Goal: Task Accomplishment & Management: Complete application form

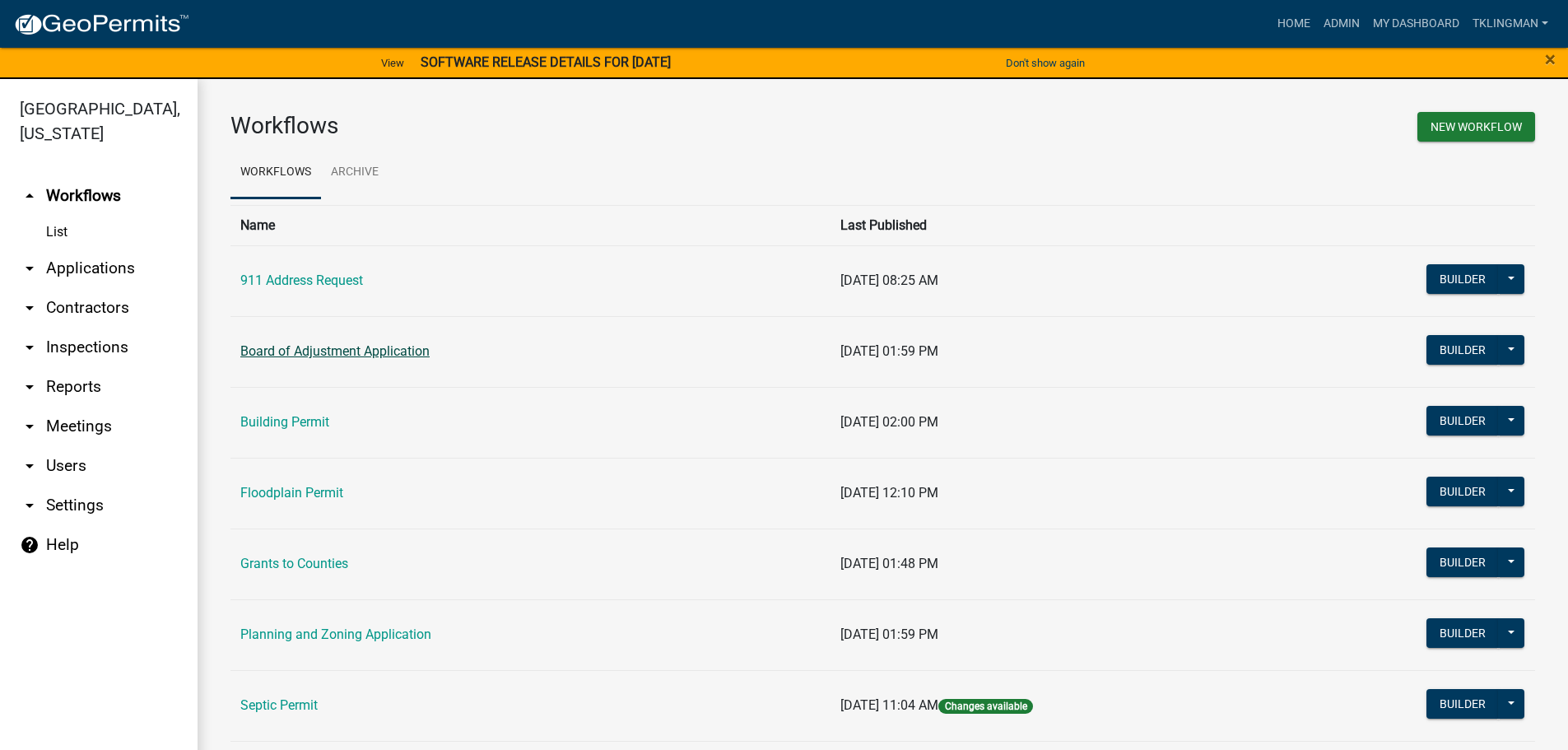
click at [350, 347] on link "Board of Adjustment Application" at bounding box center [335, 351] width 189 height 16
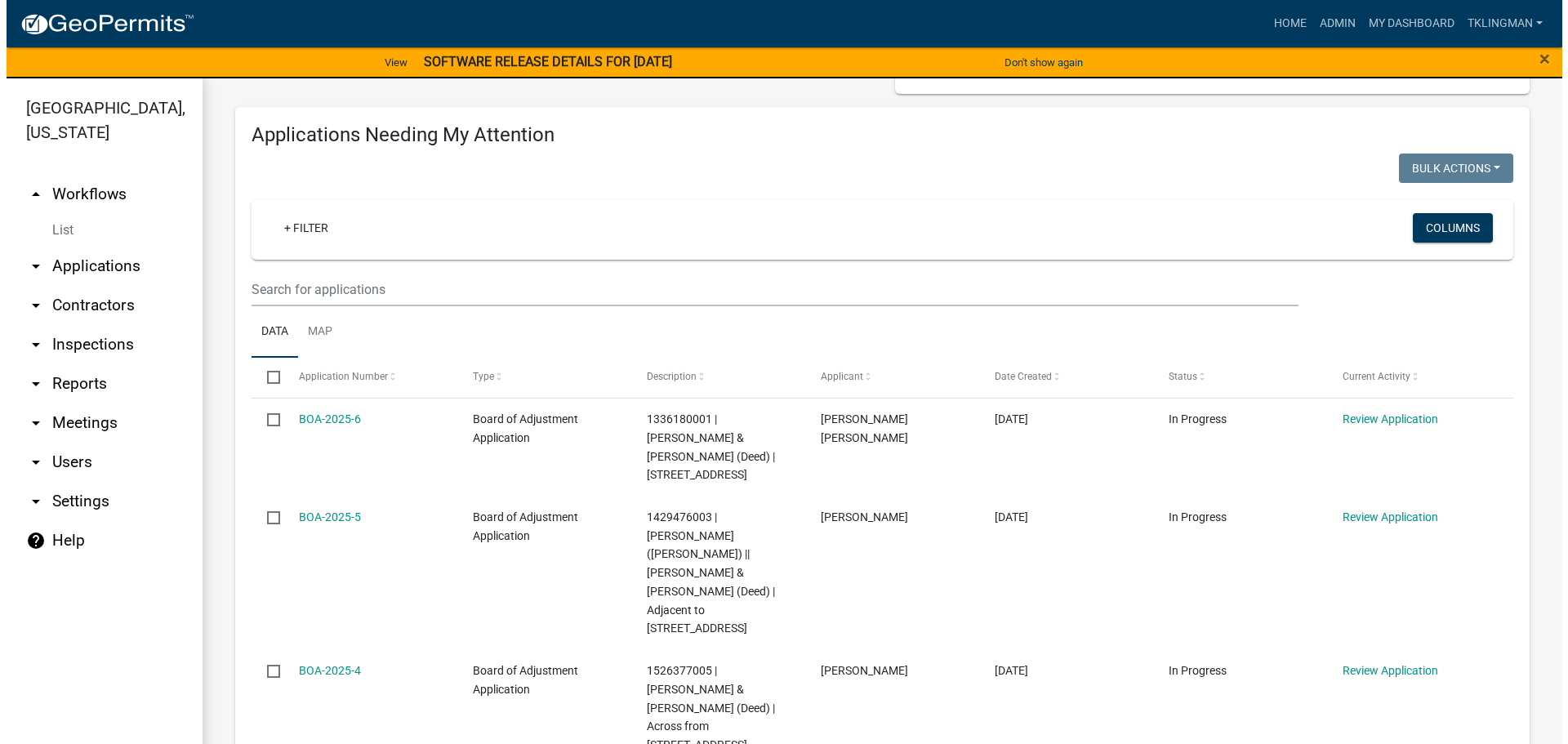
scroll to position [163, 0]
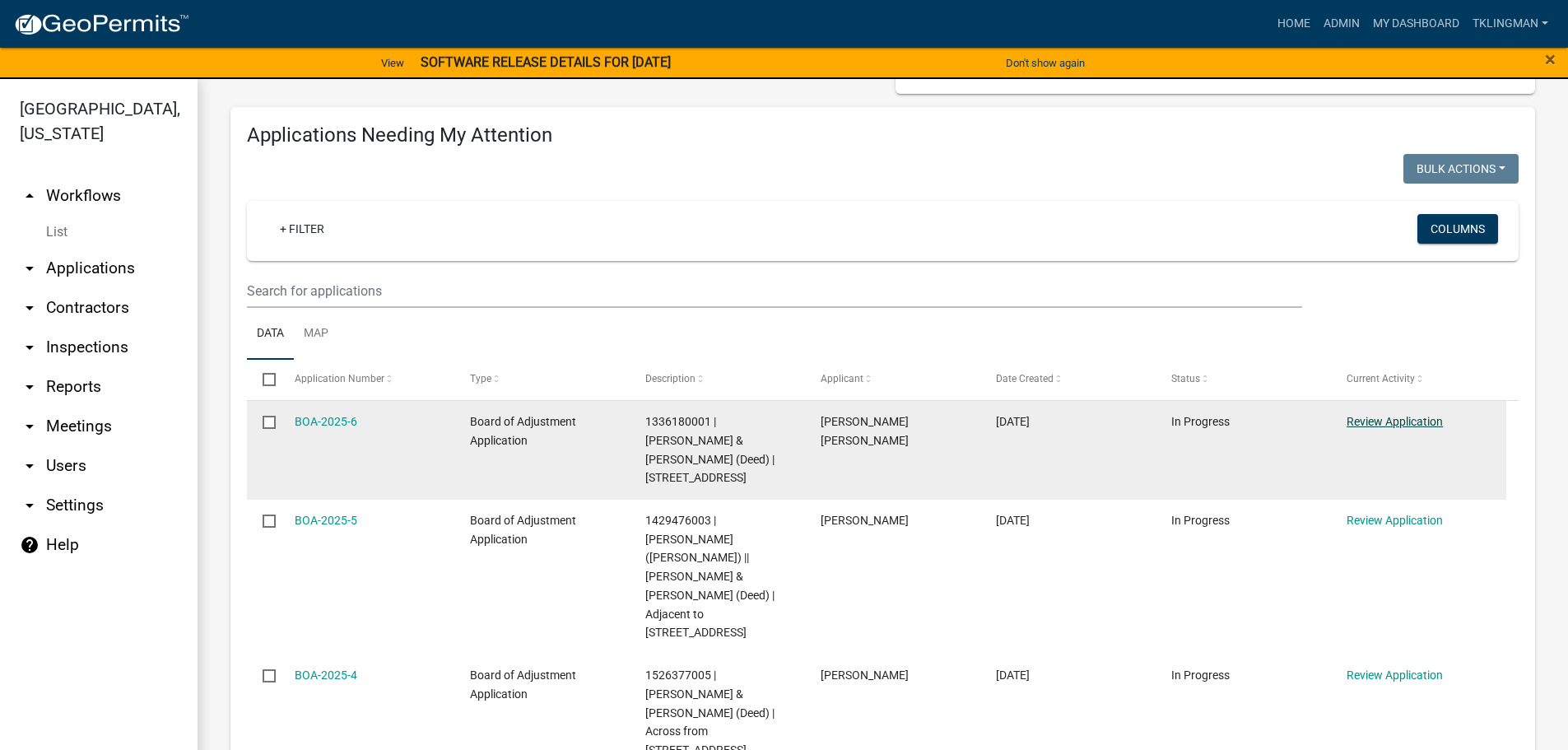
click at [1383, 418] on link "Review Application" at bounding box center [1394, 421] width 96 height 13
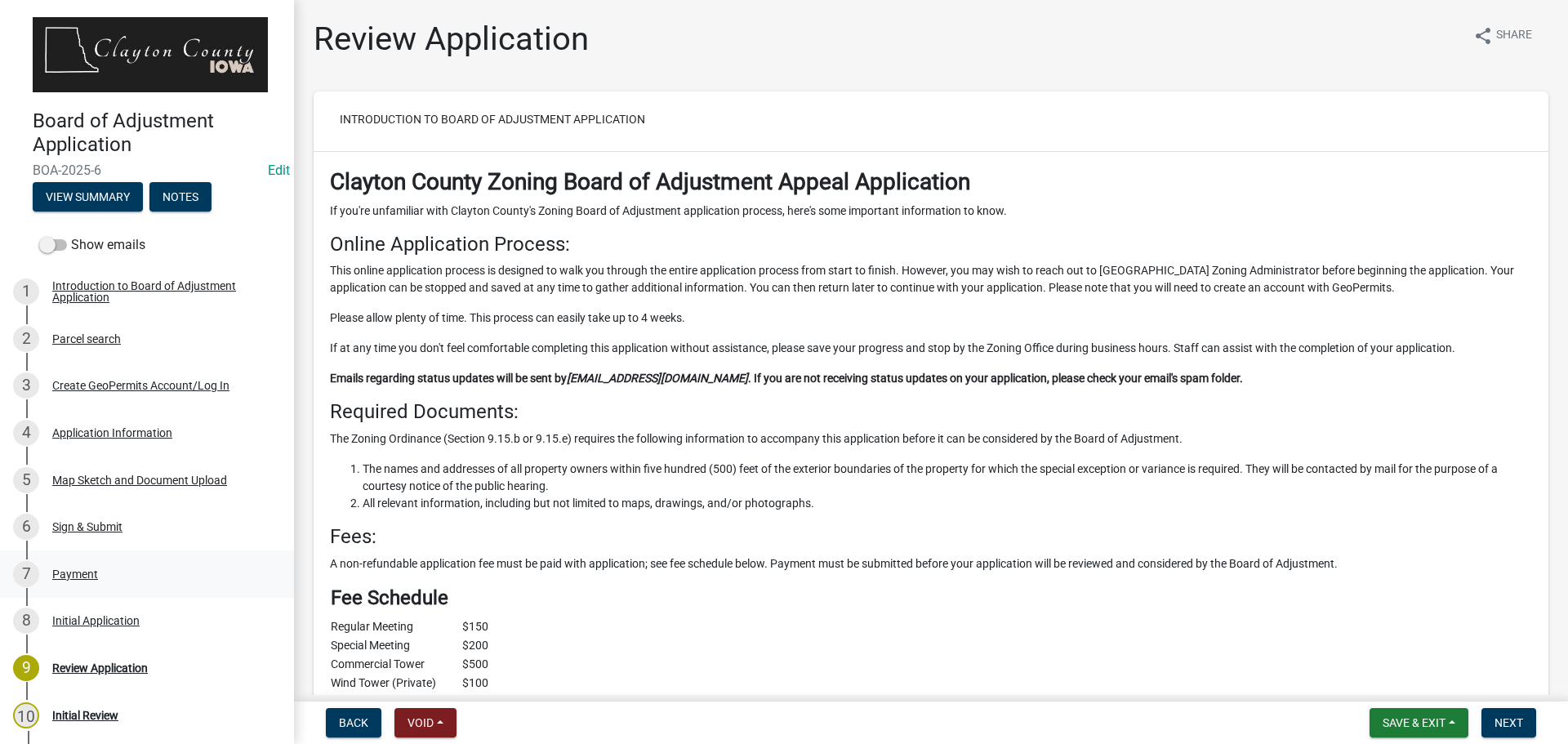
scroll to position [327, 0]
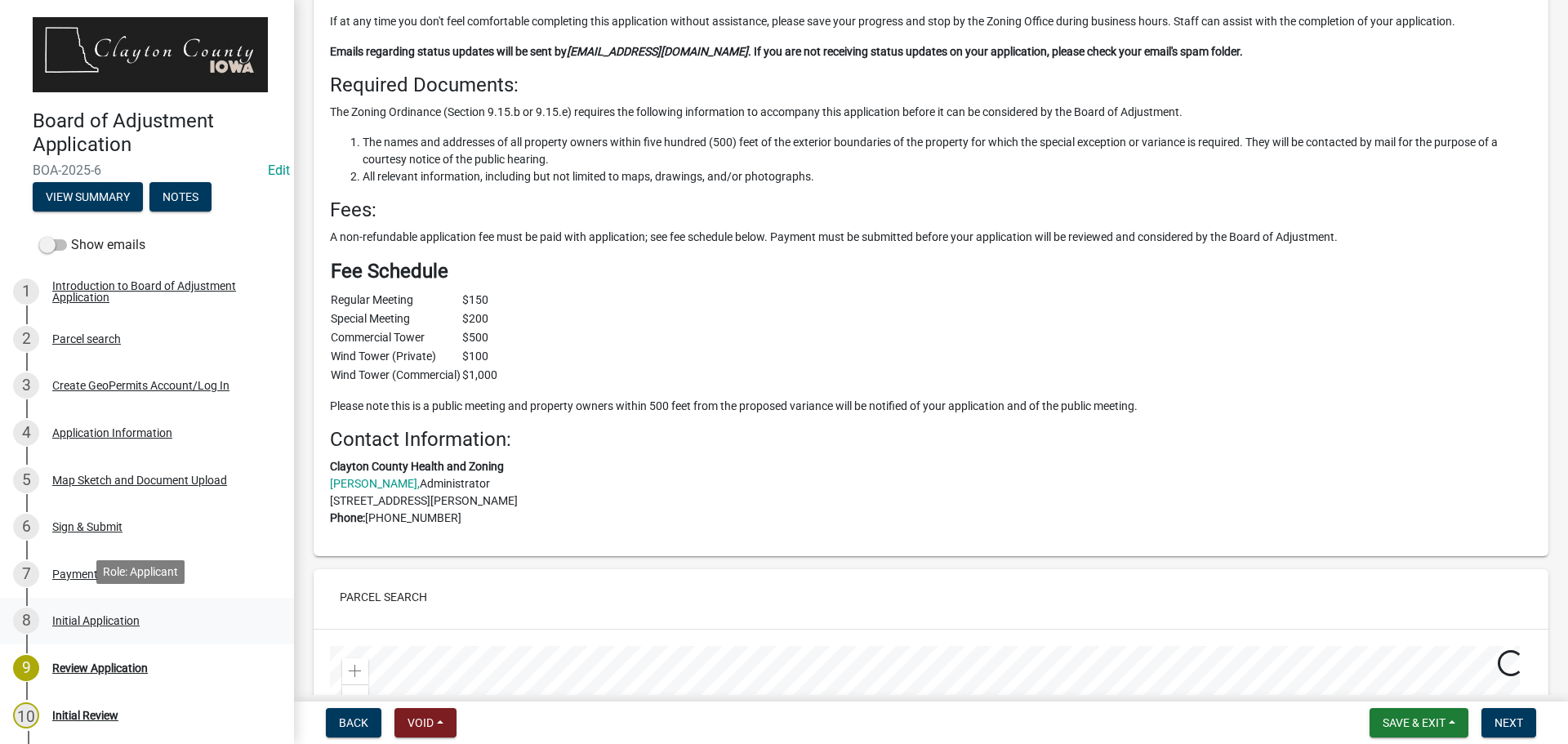
click at [113, 615] on div "Initial Application" at bounding box center [96, 620] width 87 height 11
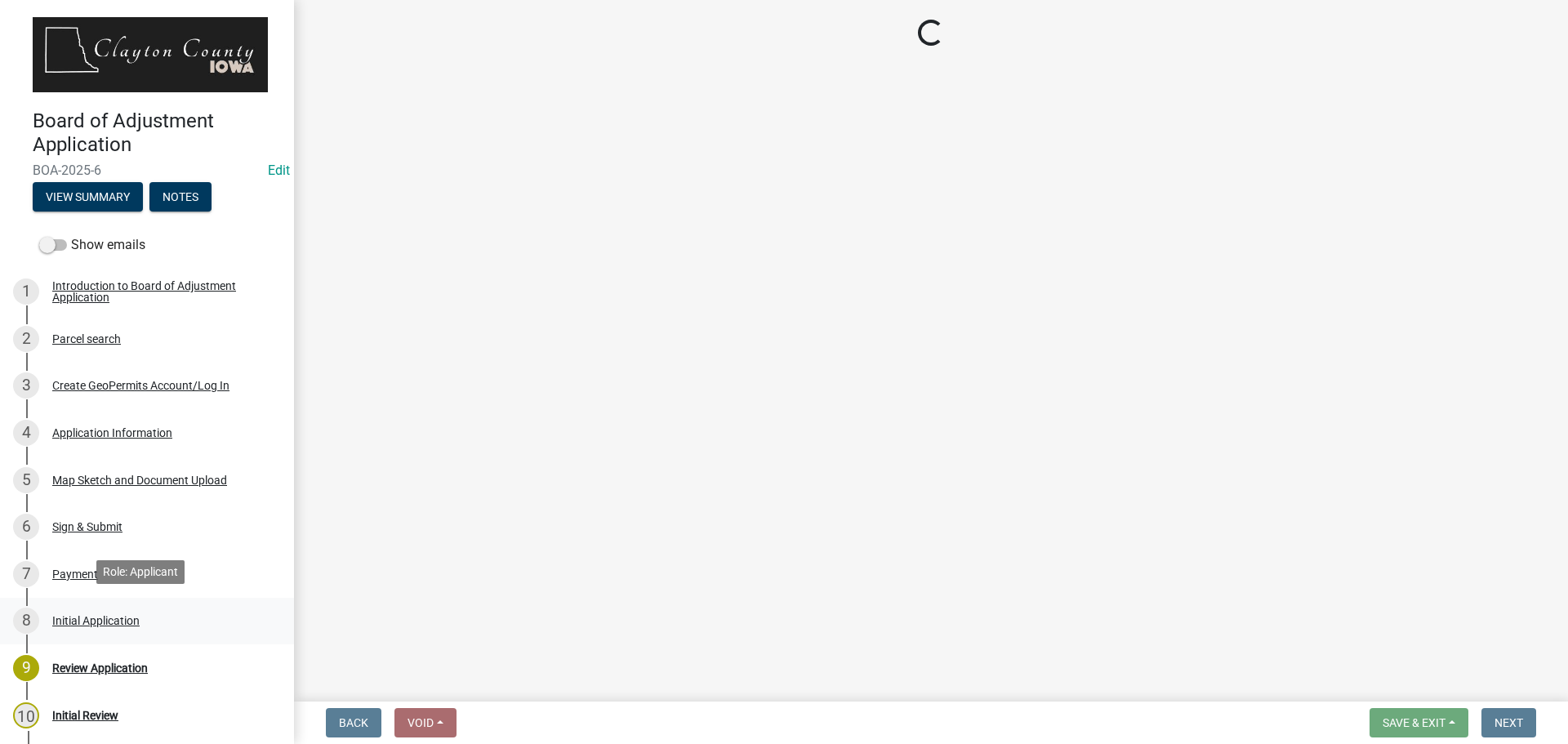
scroll to position [0, 0]
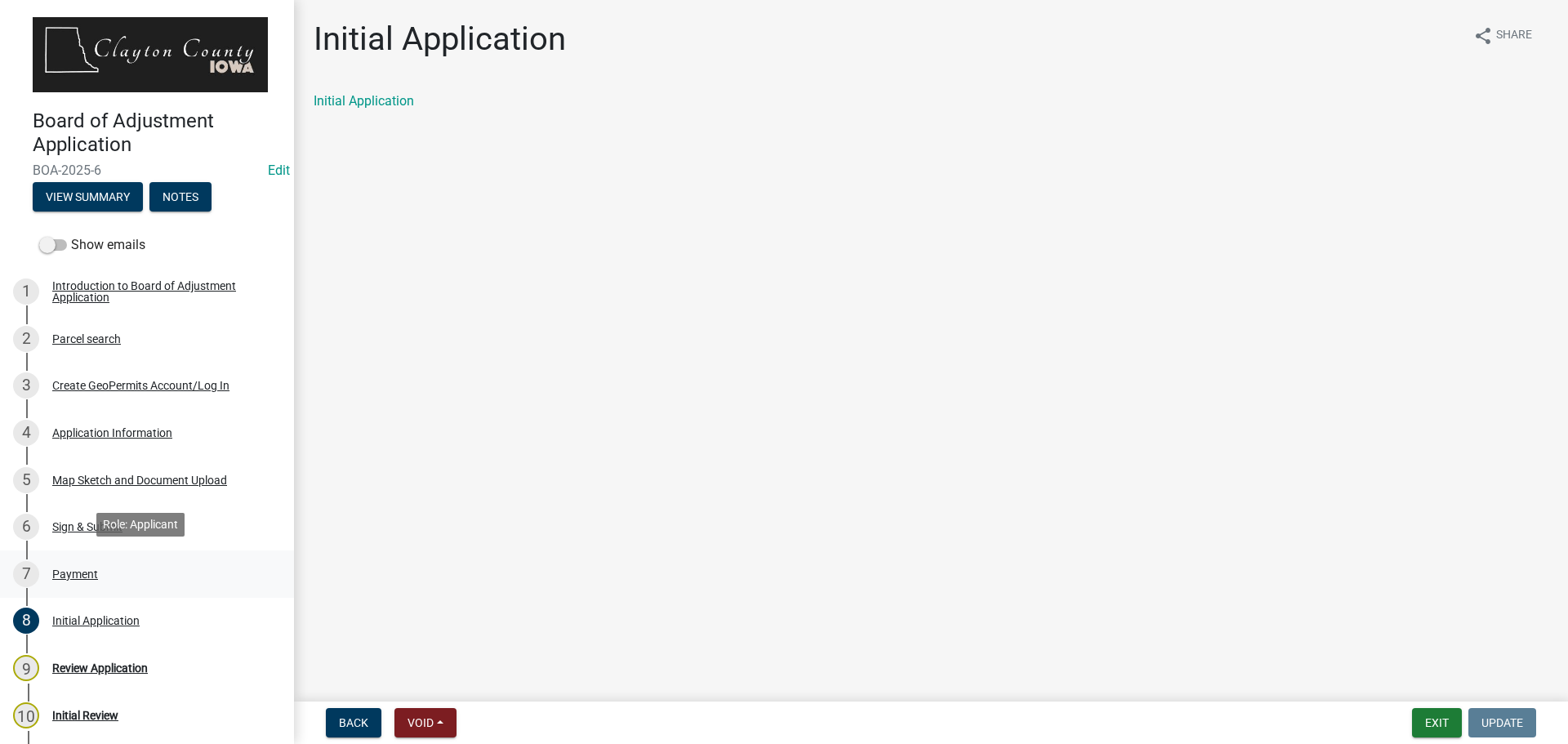
click at [77, 570] on div "Payment" at bounding box center [75, 574] width 46 height 11
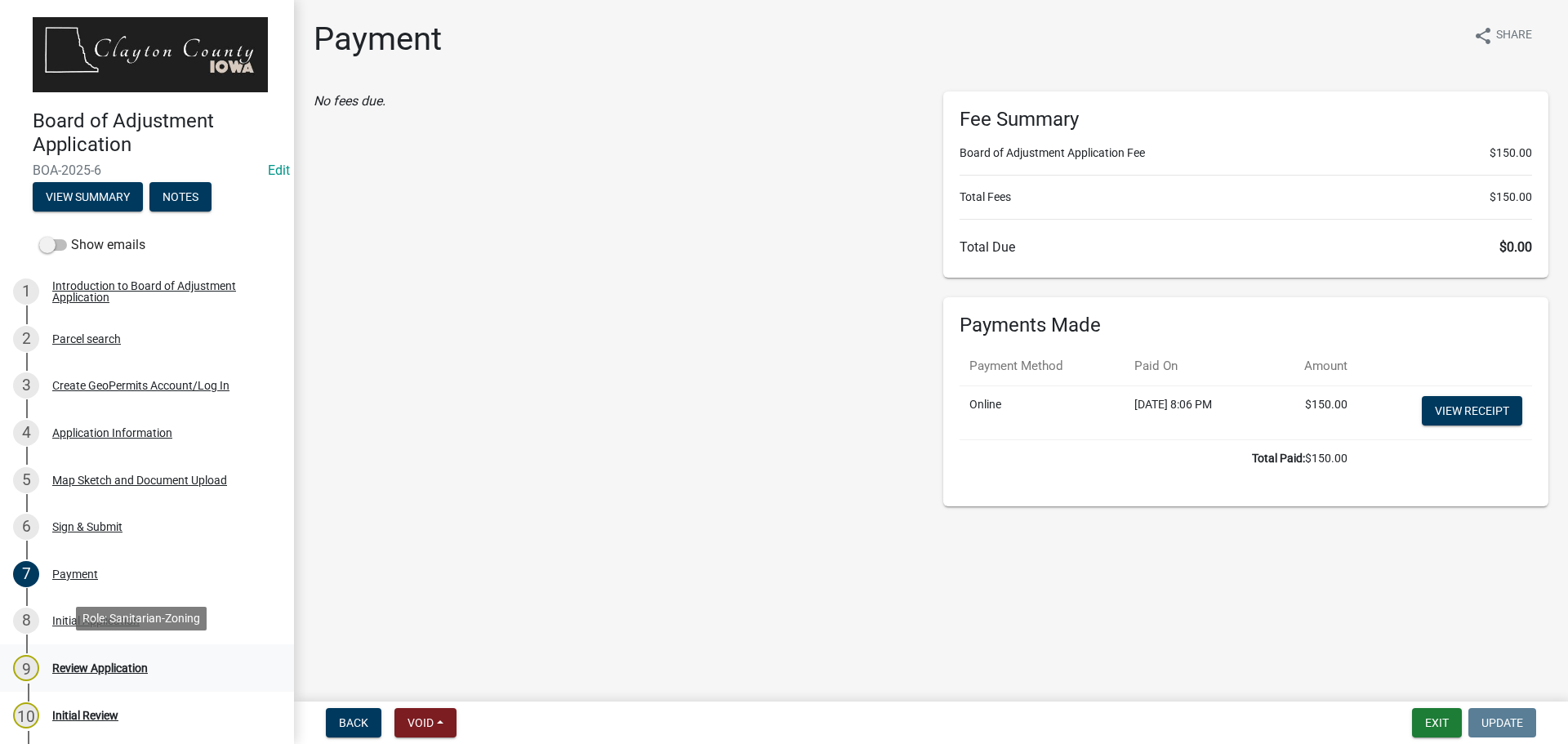
click at [83, 666] on div "Review Application" at bounding box center [100, 668] width 96 height 11
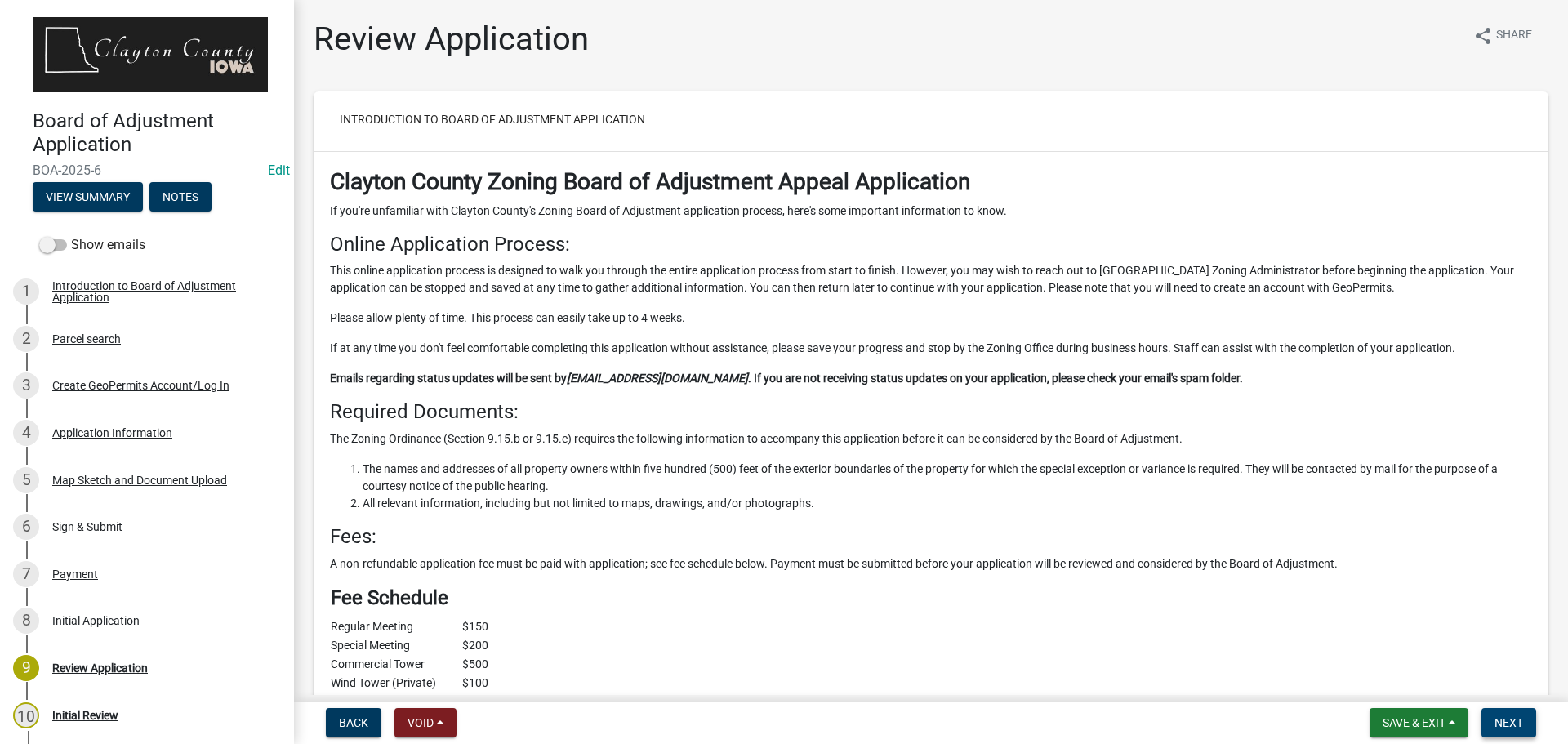
click at [1523, 717] on span "Next" at bounding box center [1508, 723] width 28 height 13
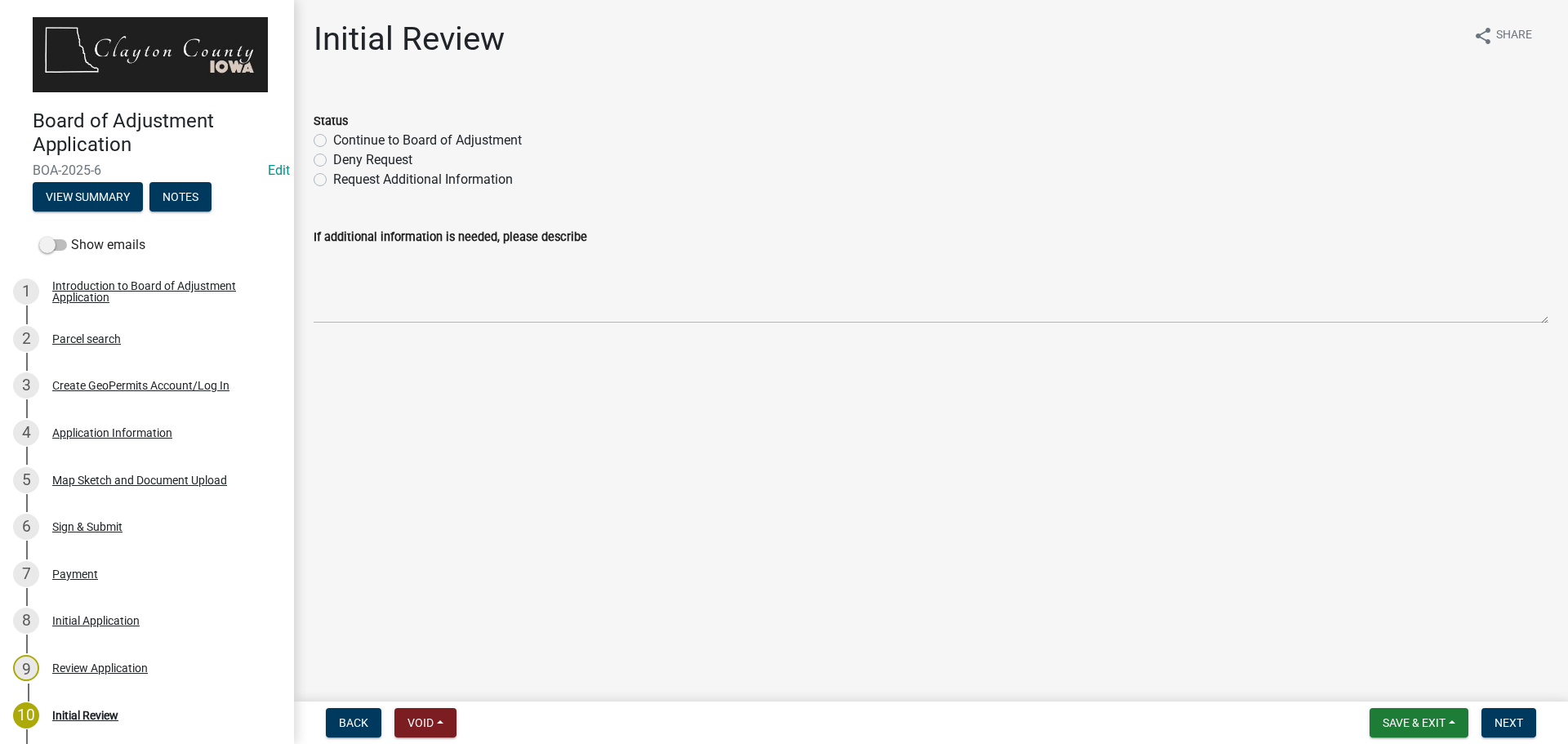
click at [333, 144] on label "Continue to Board of Adjustment" at bounding box center [427, 140] width 188 height 19
click at [333, 141] on input "Continue to Board of Adjustment" at bounding box center [339, 136] width 11 height 11
radio input "true"
click at [1520, 729] on span "Next" at bounding box center [1508, 723] width 28 height 13
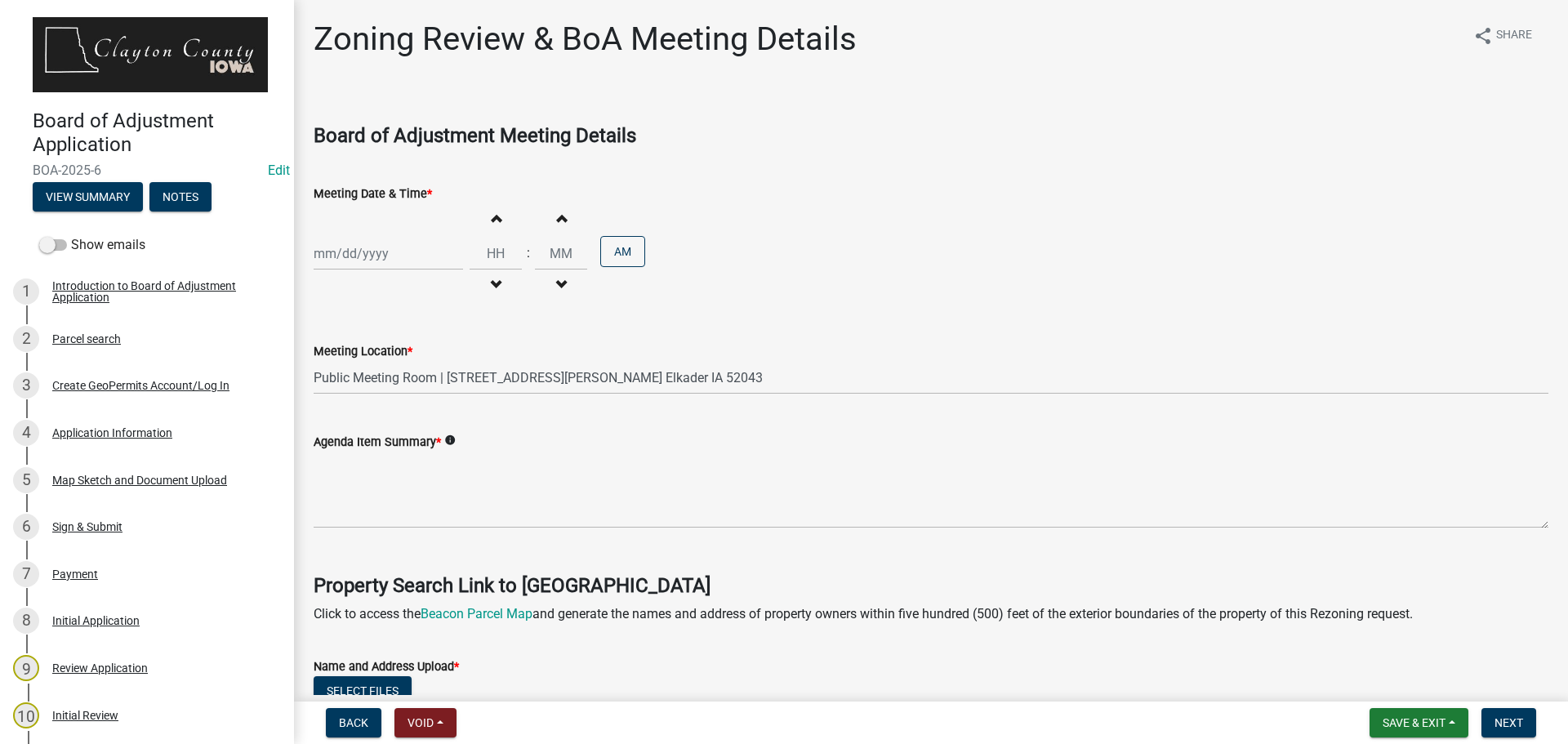
click at [394, 263] on div at bounding box center [388, 254] width 150 height 33
select select "10"
select select "2025"
click at [358, 422] on div "21" at bounding box center [355, 419] width 26 height 26
type input "[DATE]"
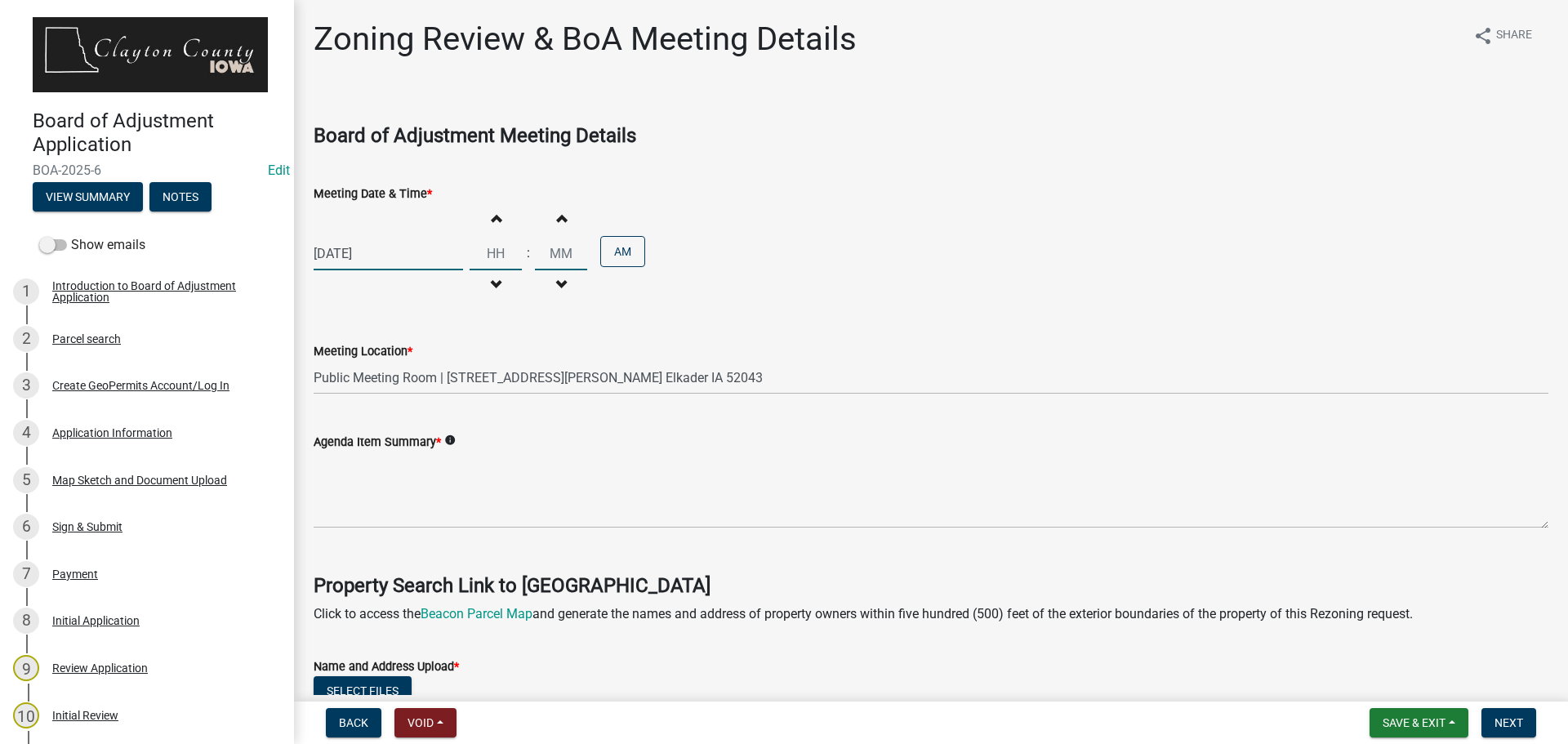
click at [498, 256] on input "Hours" at bounding box center [495, 254] width 52 height 33
click at [498, 254] on input "Hours" at bounding box center [495, 254] width 52 height 33
click at [495, 215] on button "Increment hours" at bounding box center [495, 218] width 34 height 29
type input "01"
type input "00"
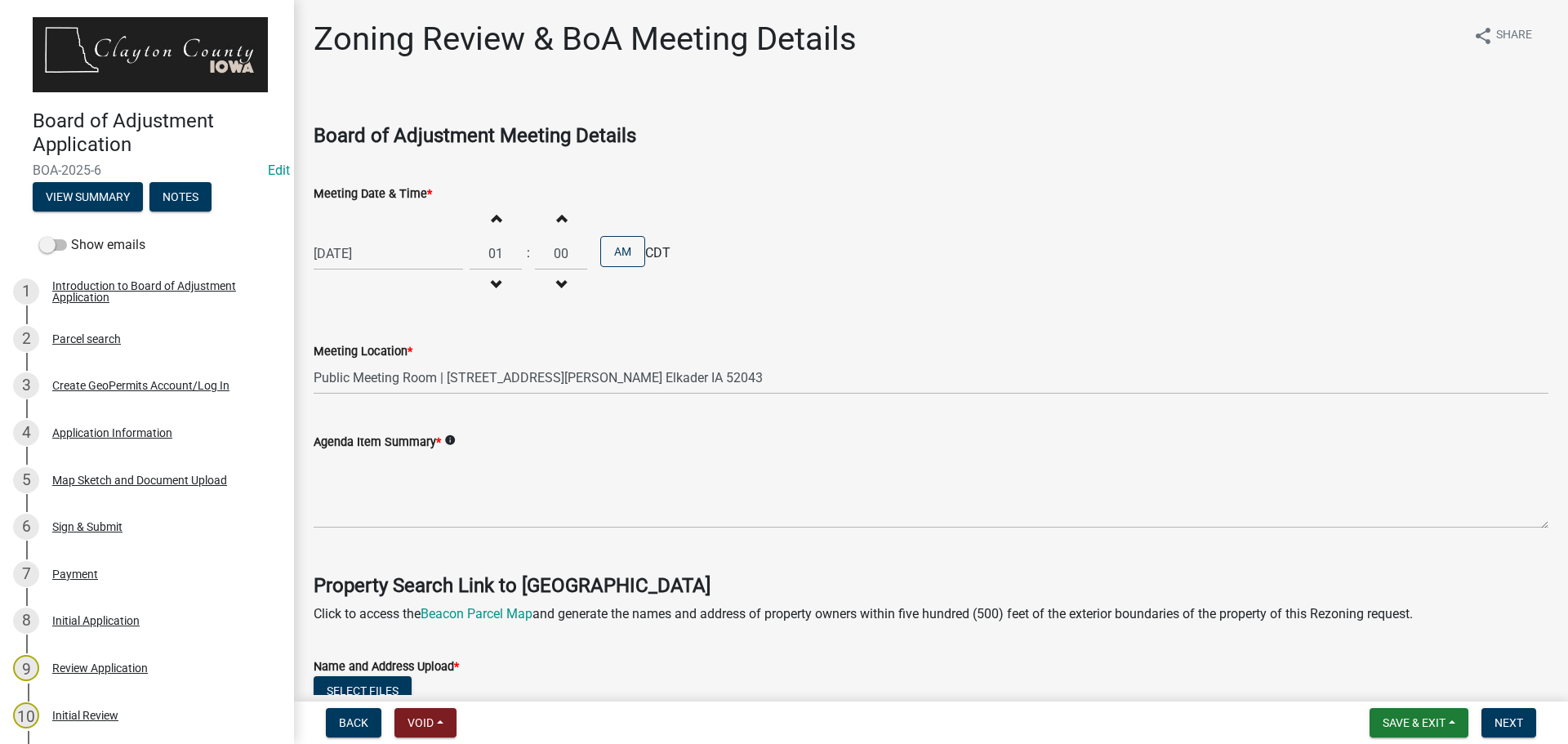
click at [495, 215] on button "Increment hours" at bounding box center [495, 218] width 34 height 29
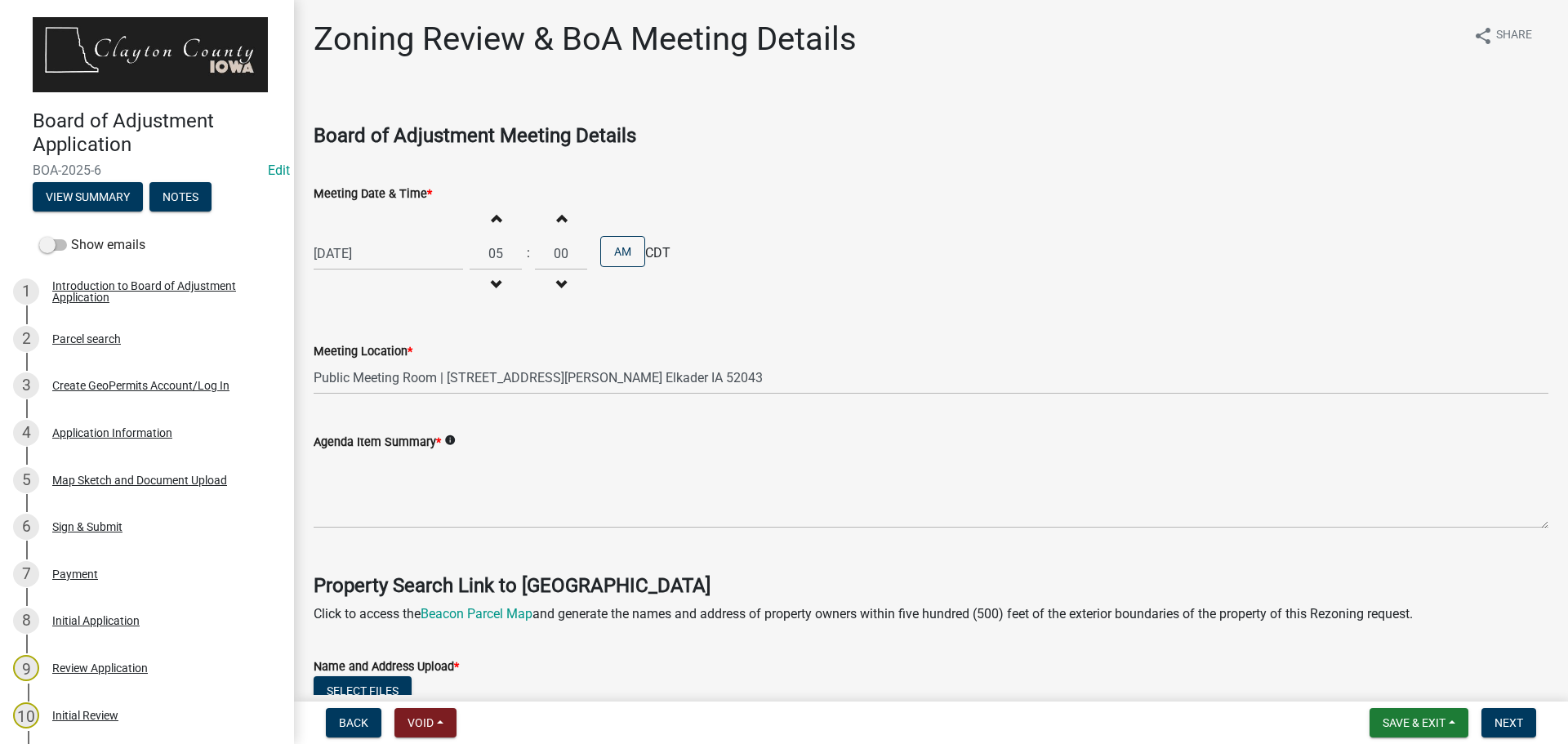
type input "06"
click at [615, 248] on button "AM" at bounding box center [622, 252] width 45 height 31
click at [446, 438] on icon "info" at bounding box center [450, 440] width 11 height 11
click at [457, 438] on div "Agenda Item Summary * info" at bounding box center [931, 441] width 1235 height 19
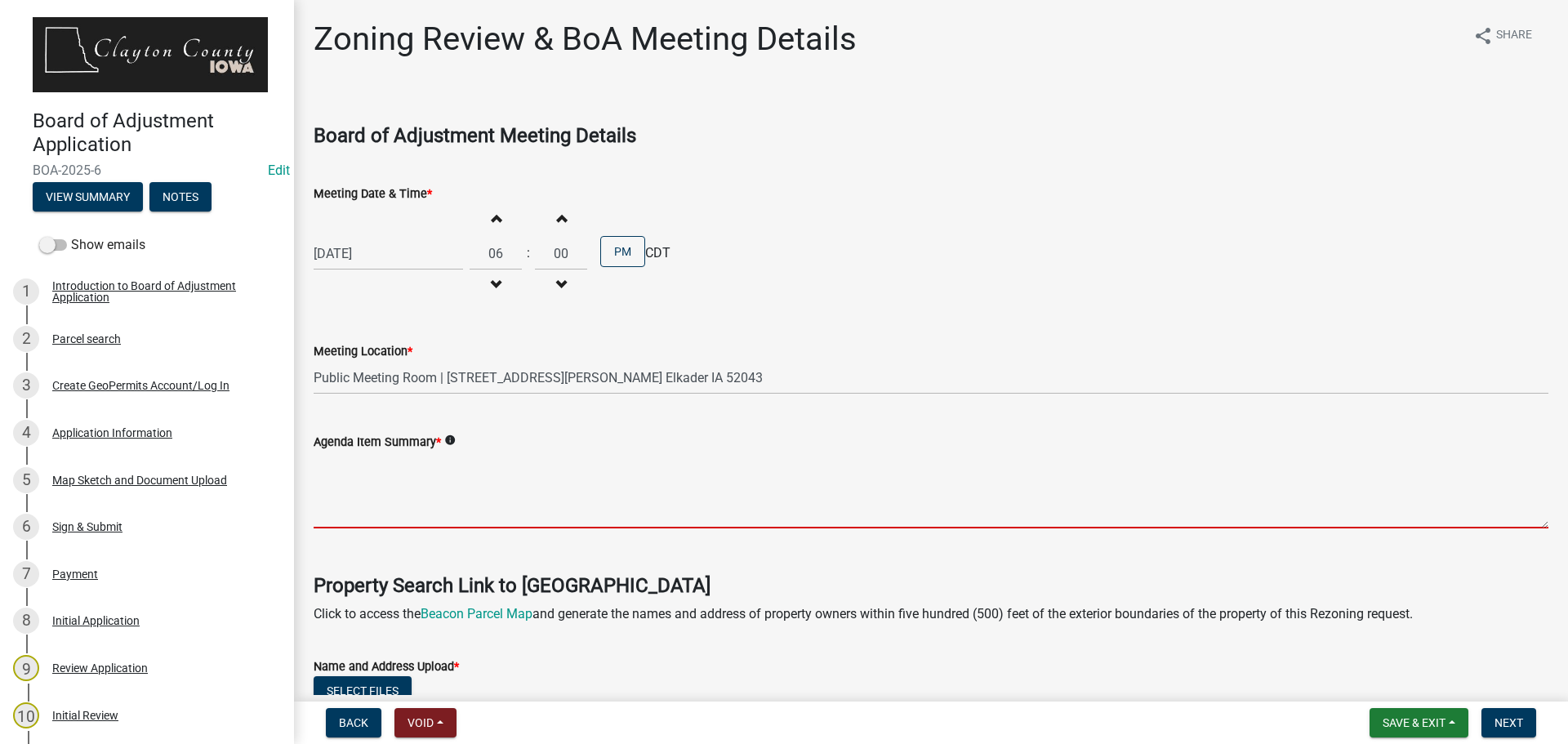
click at [412, 512] on textarea "Agenda Item Summary *" at bounding box center [931, 490] width 1235 height 77
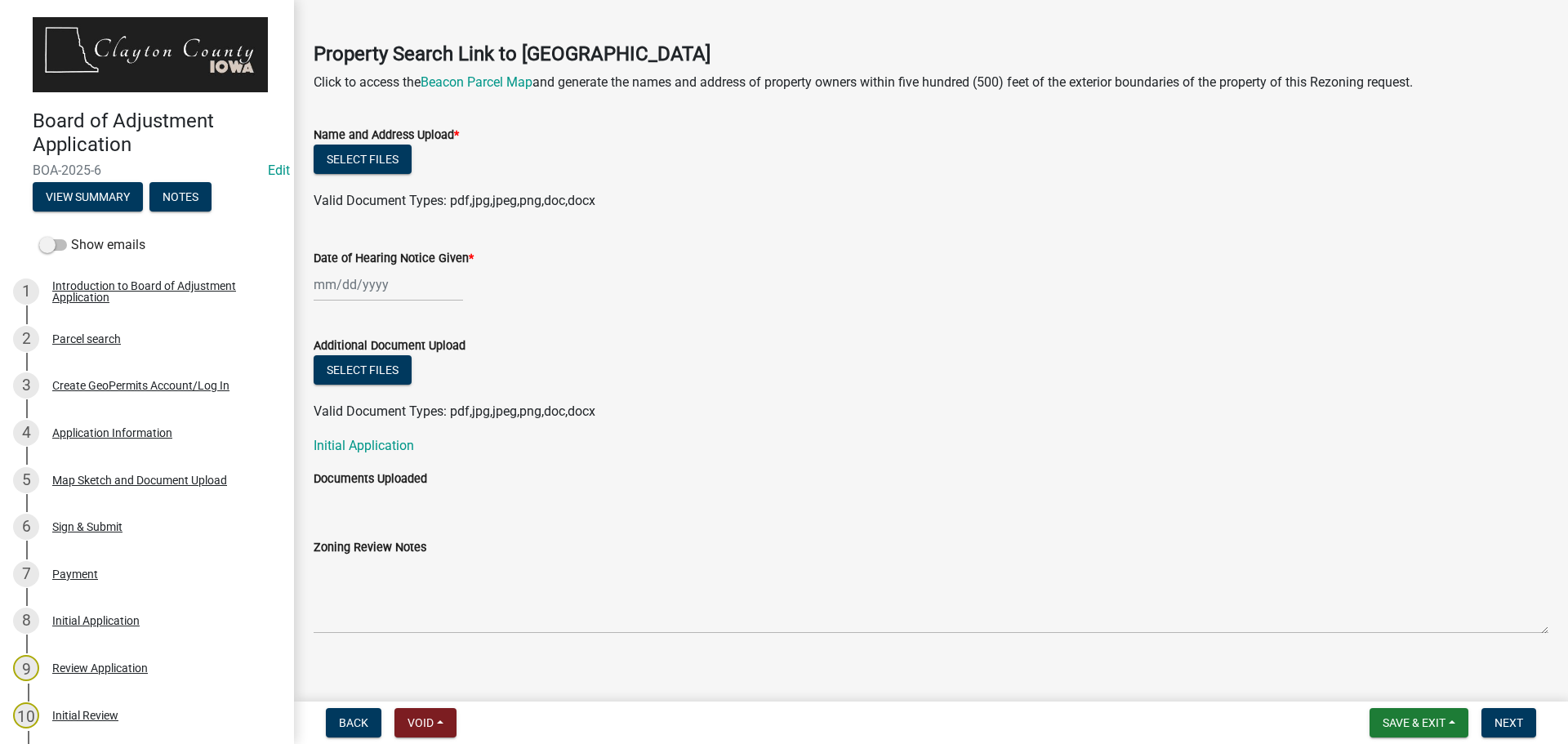
scroll to position [547, 0]
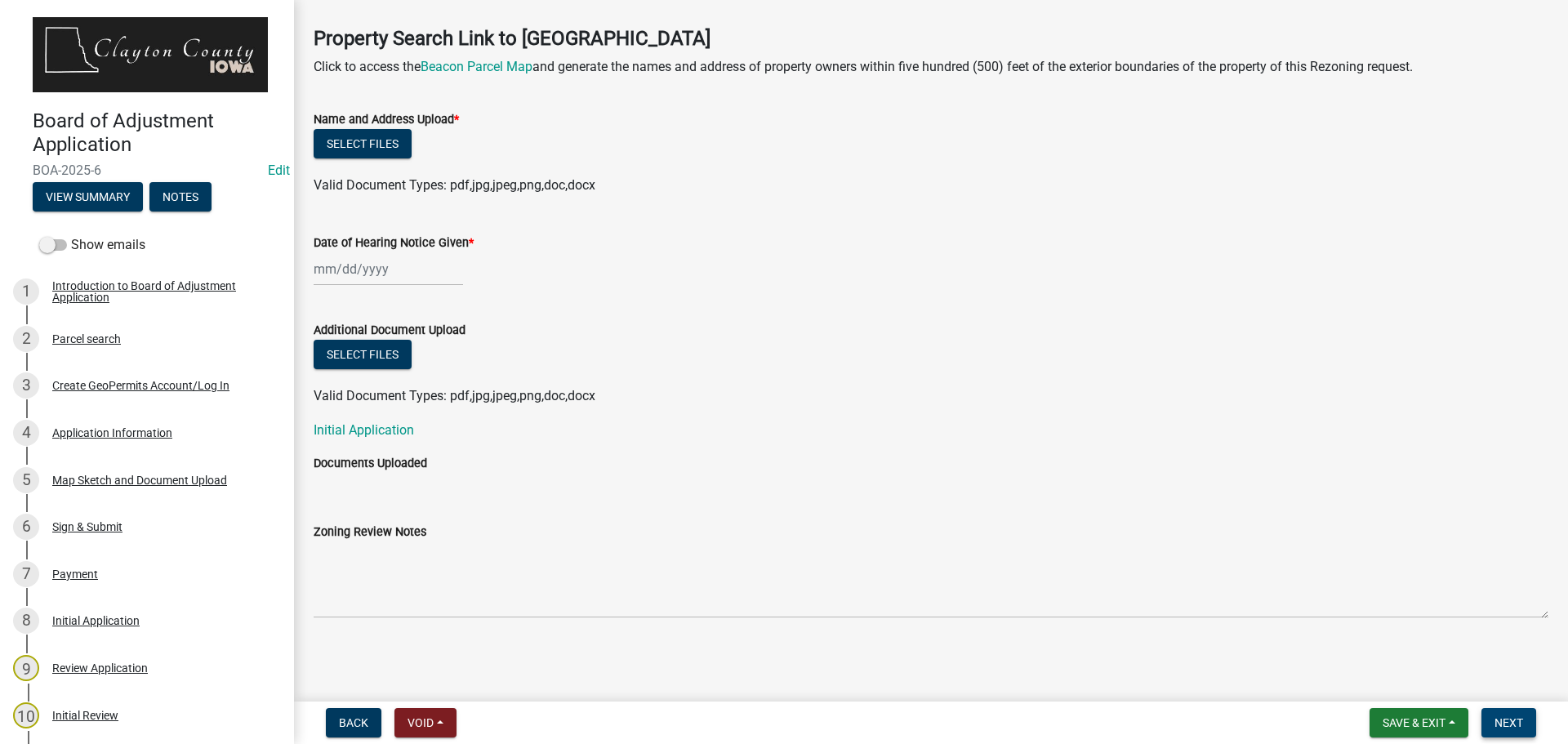
type textarea "."
click at [1527, 724] on button "Next" at bounding box center [1509, 723] width 55 height 29
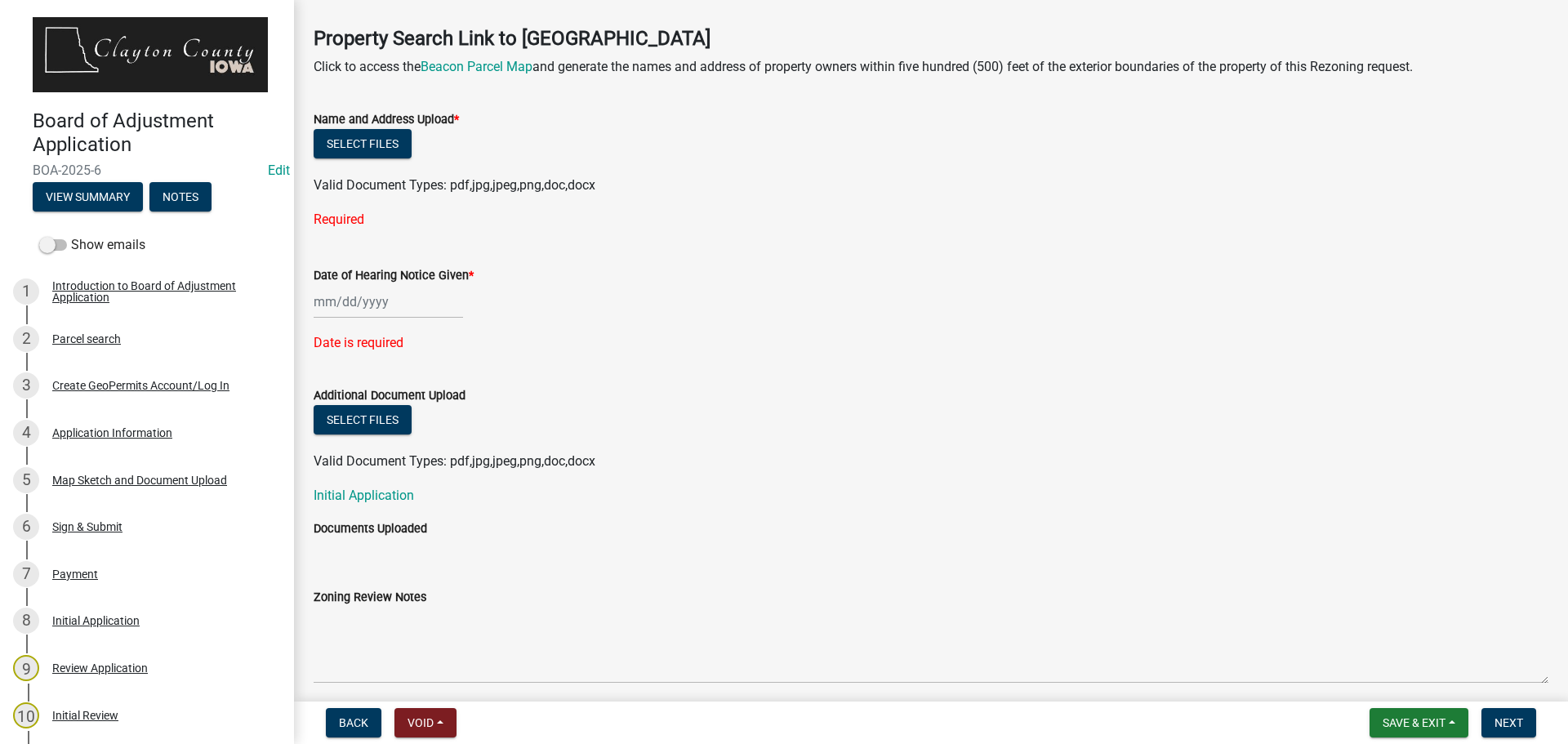
select select "10"
select select "2025"
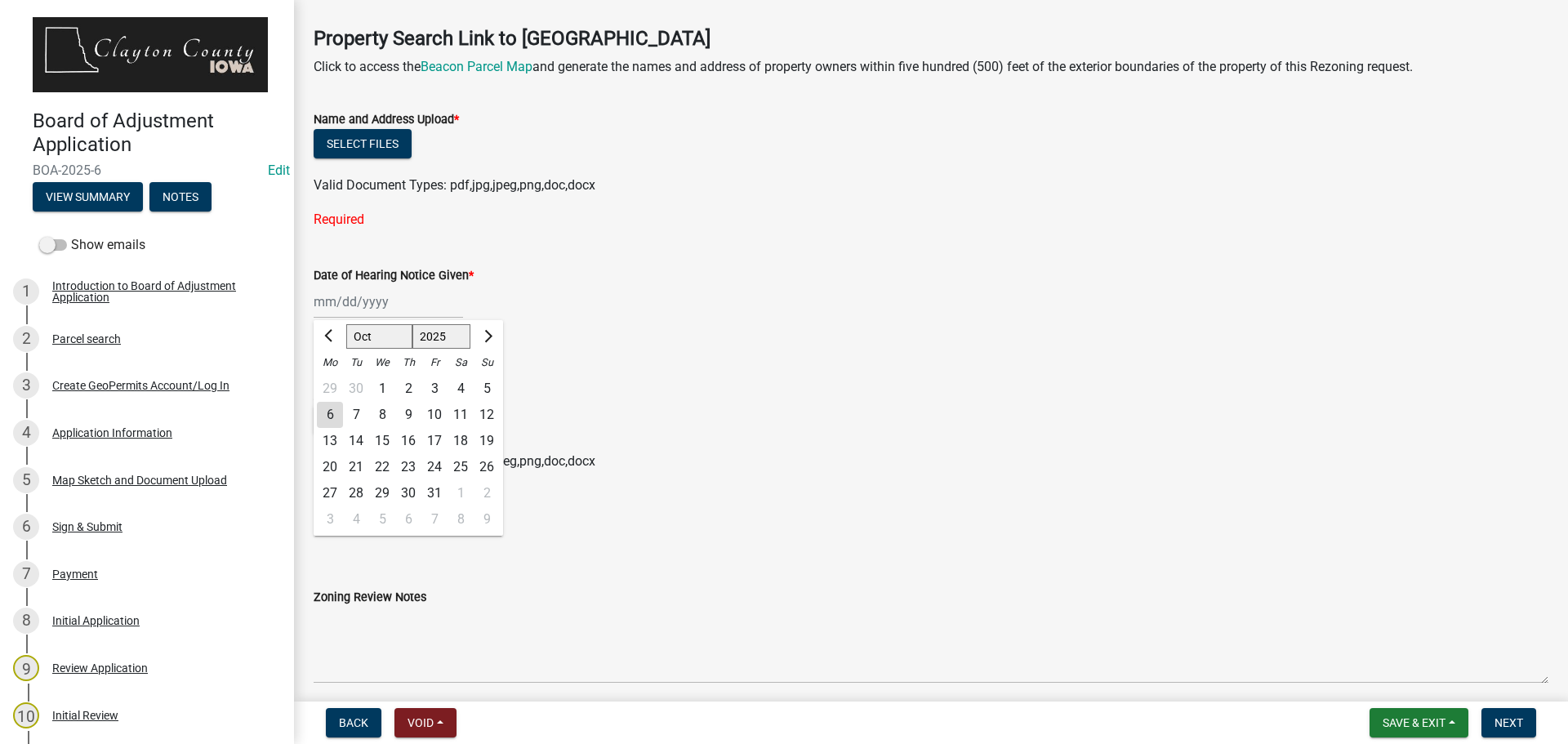
click at [383, 299] on div "[PERSON_NAME] Feb Mar Apr [PERSON_NAME][DATE] Oct Nov [DATE] 1526 1527 1528 152…" at bounding box center [388, 301] width 150 height 33
click at [349, 466] on div "21" at bounding box center [355, 467] width 26 height 26
type input "[DATE]"
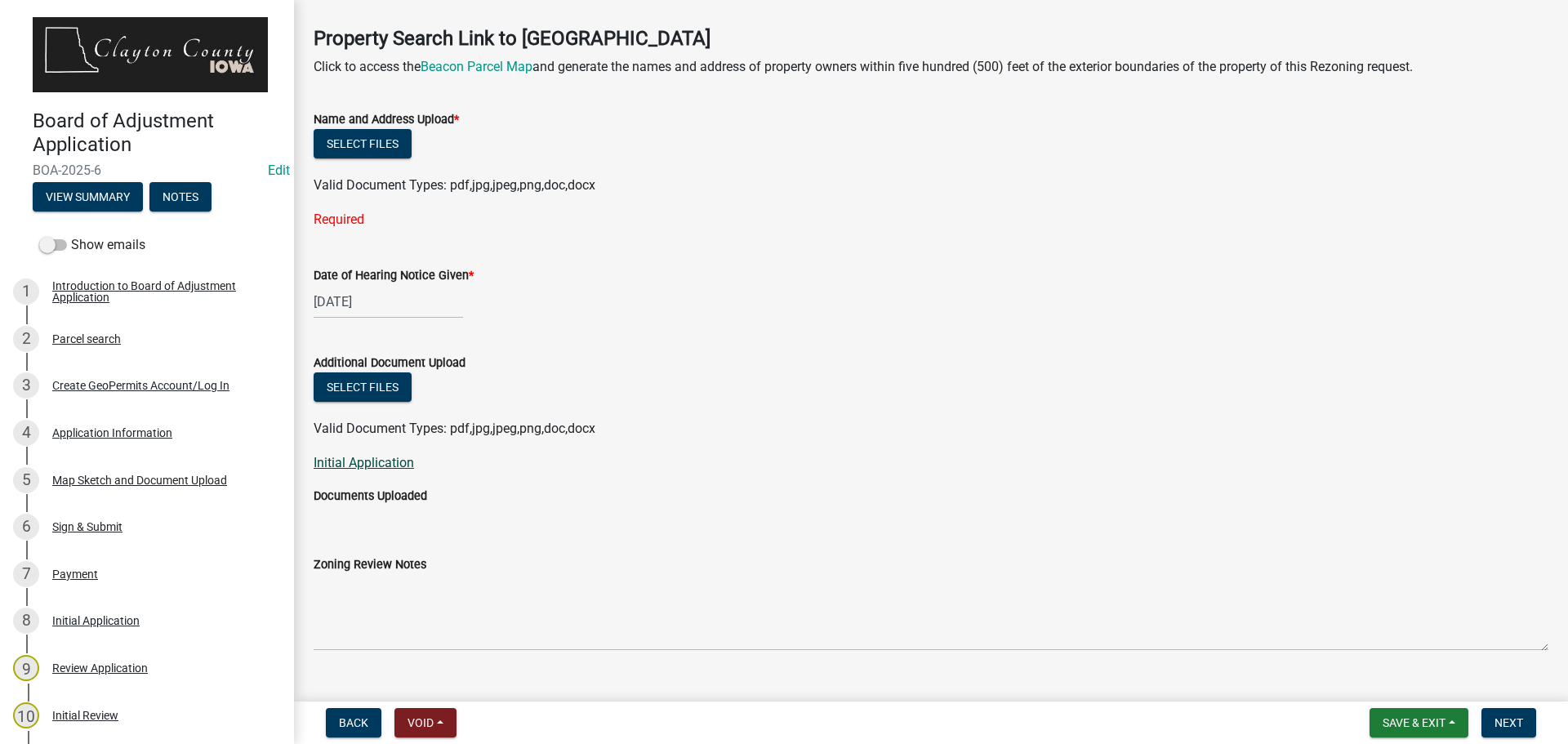
click at [339, 464] on link "Initial Application" at bounding box center [363, 462] width 100 height 16
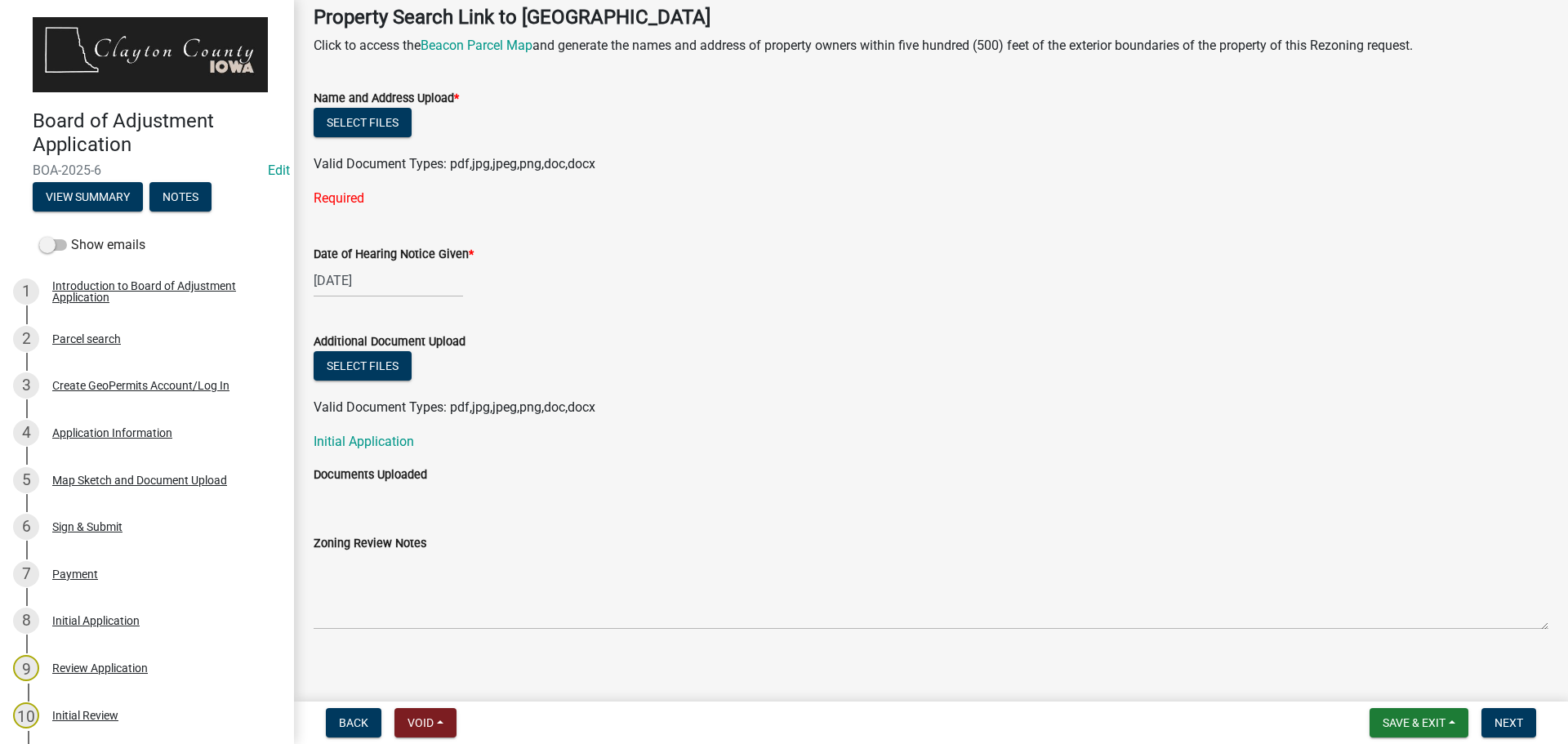
scroll to position [580, 0]
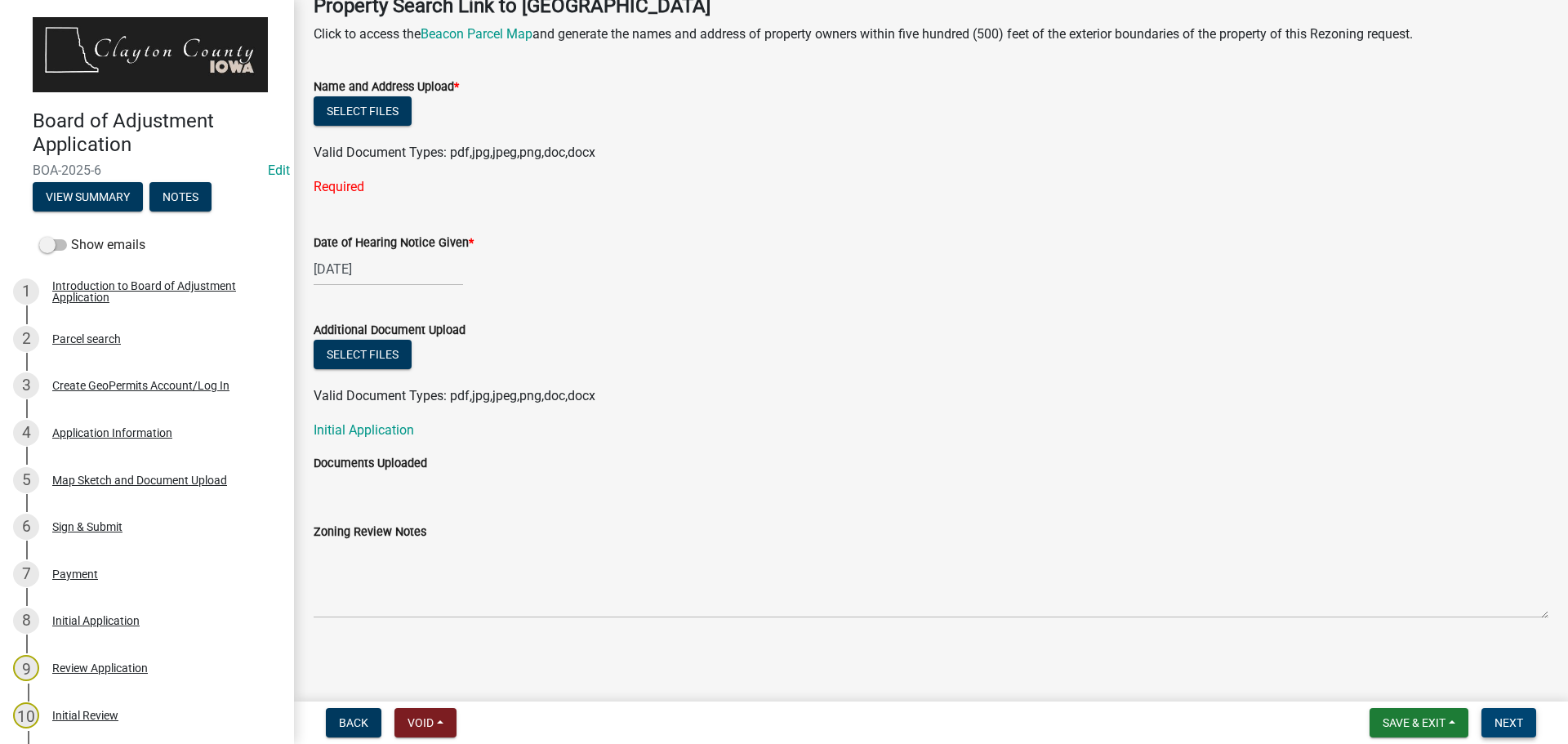
click at [1503, 723] on span "Next" at bounding box center [1508, 723] width 28 height 13
click at [359, 112] on button "Select files" at bounding box center [362, 111] width 98 height 29
click at [833, 325] on div "Additional Document Upload" at bounding box center [931, 329] width 1235 height 19
click at [1446, 725] on span "Save & Exit" at bounding box center [1414, 723] width 62 height 13
click at [1364, 516] on div "Zoning Review Notes" at bounding box center [931, 558] width 1235 height 119
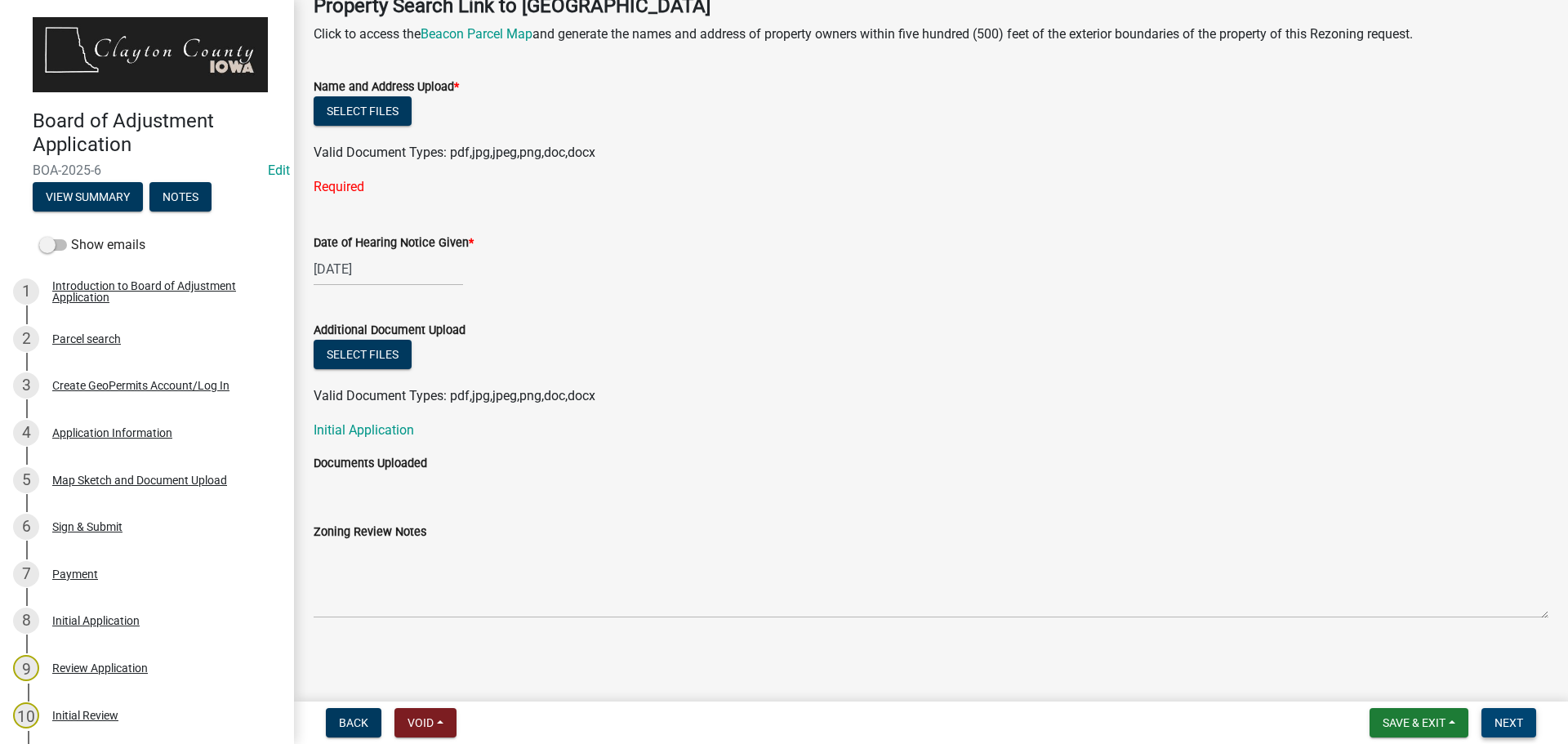
click at [1512, 720] on span "Next" at bounding box center [1508, 723] width 28 height 13
click at [332, 110] on button "Select files" at bounding box center [362, 111] width 98 height 29
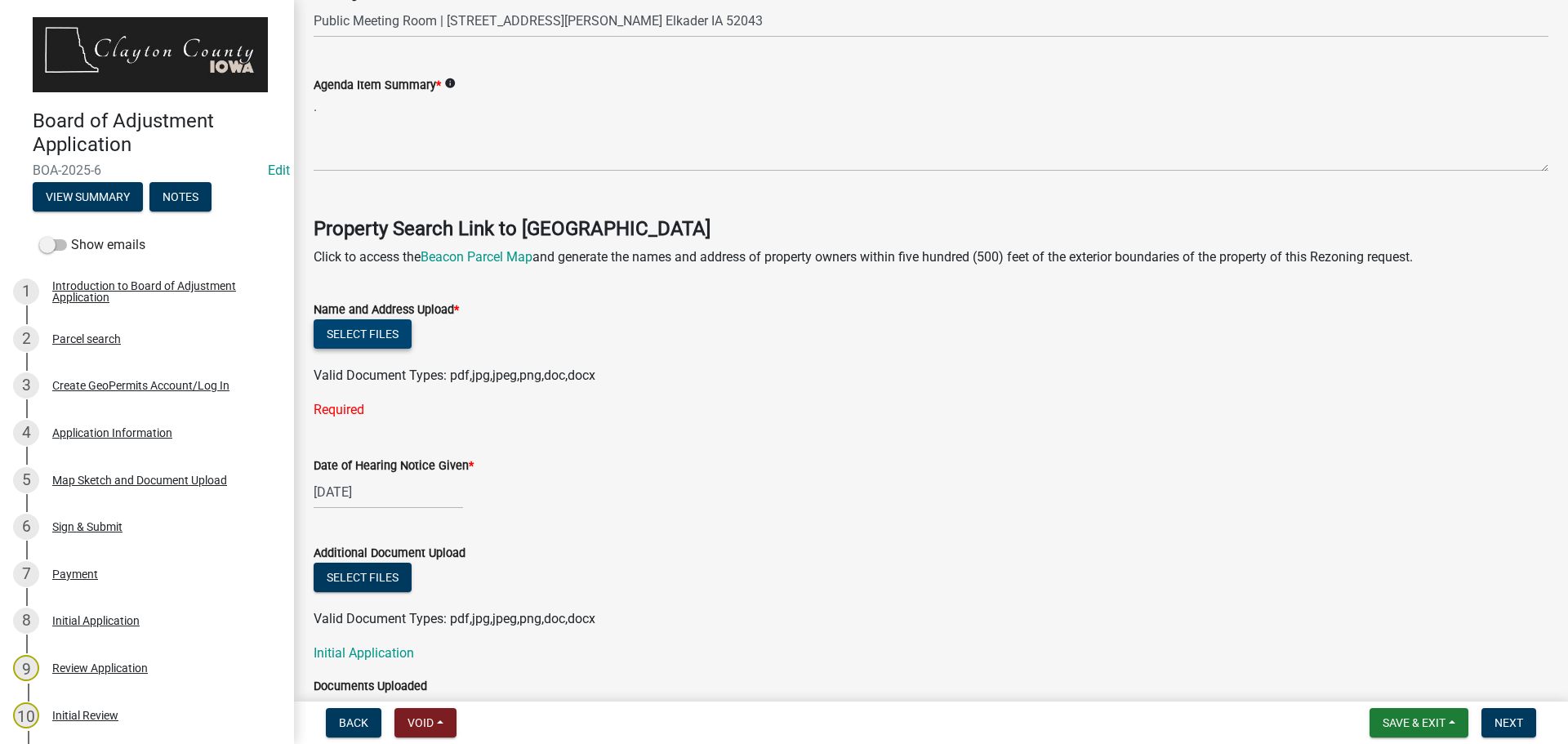
scroll to position [254, 0]
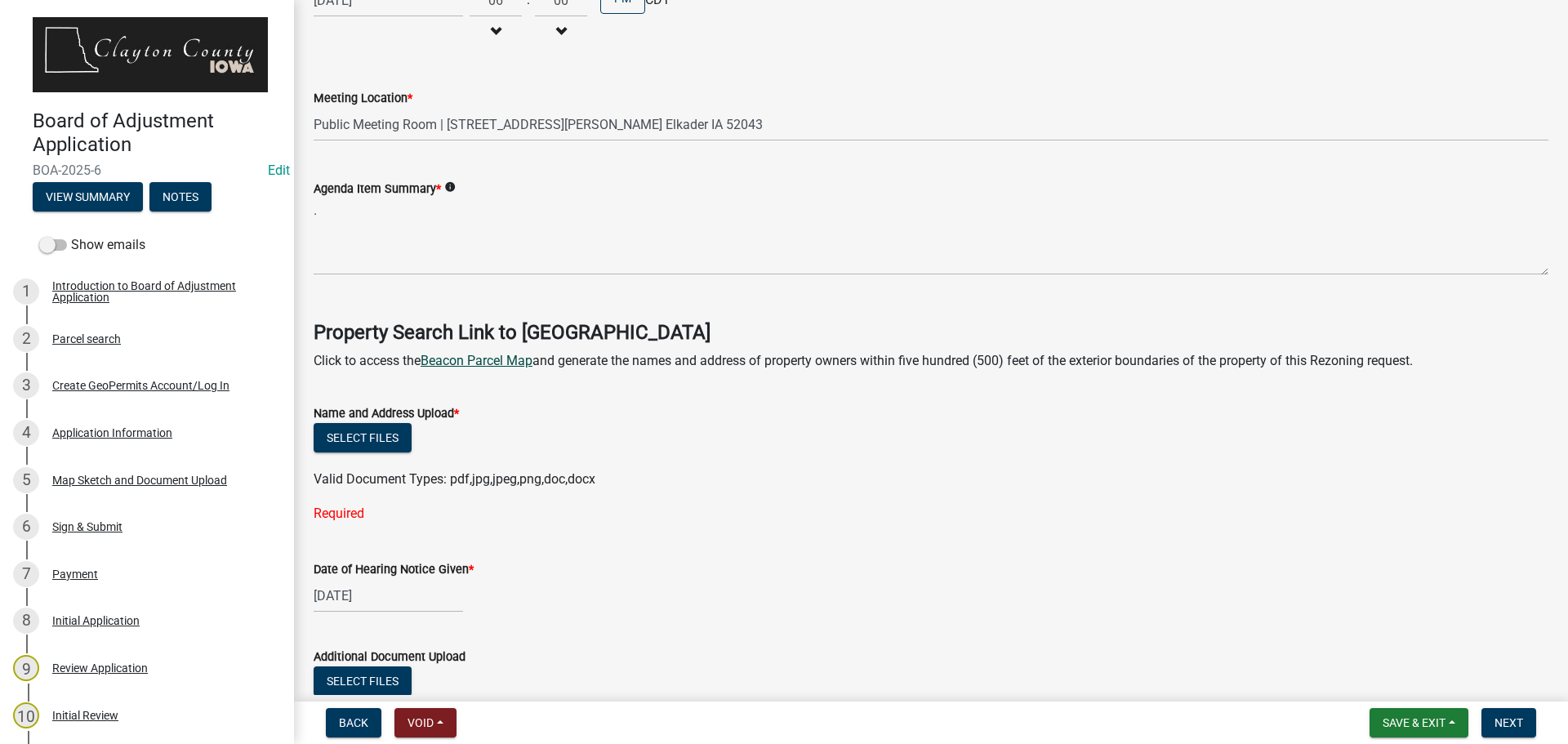
click at [513, 359] on link "Beacon Parcel Map" at bounding box center [477, 360] width 112 height 16
click at [378, 438] on button "Select files" at bounding box center [362, 438] width 98 height 29
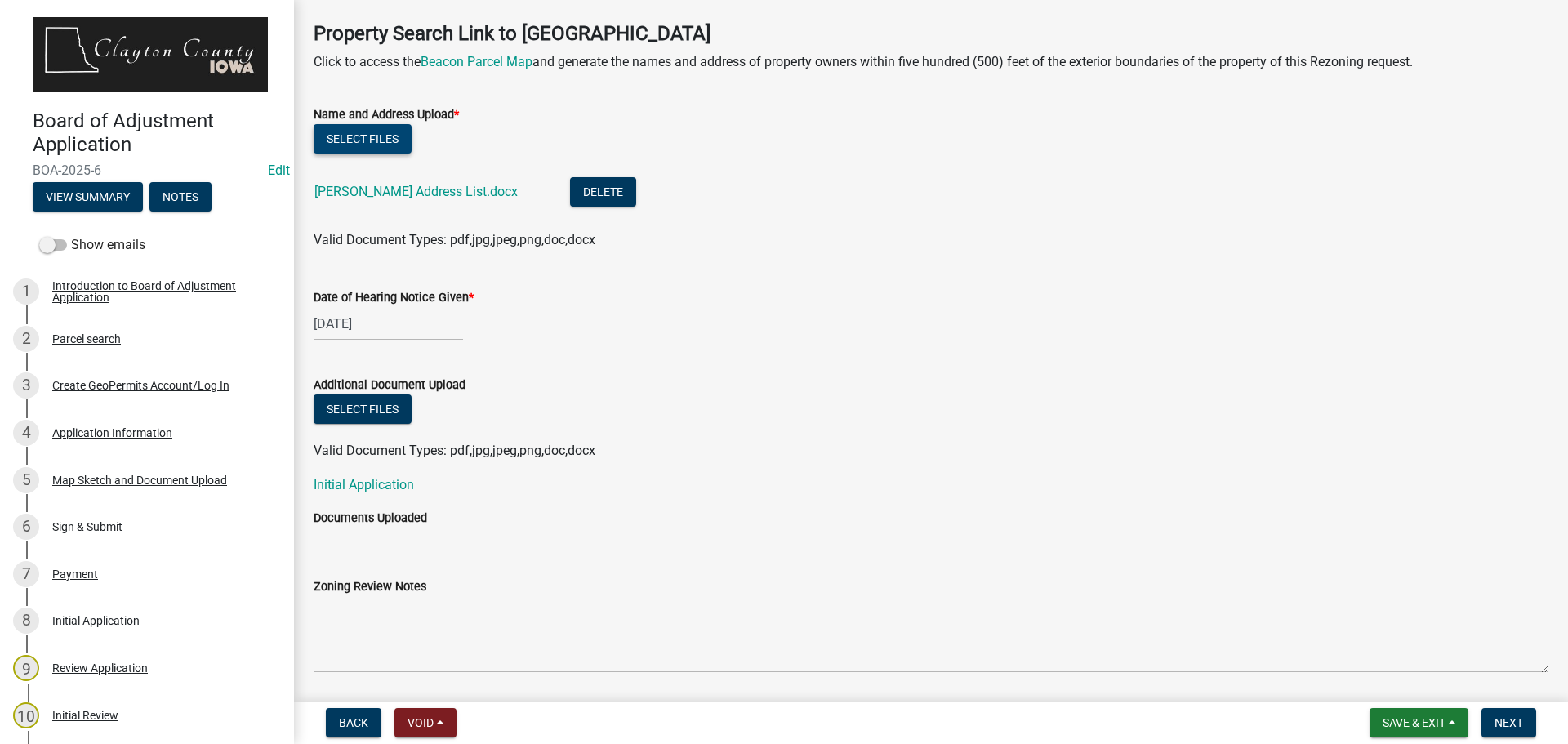
scroll to position [607, 0]
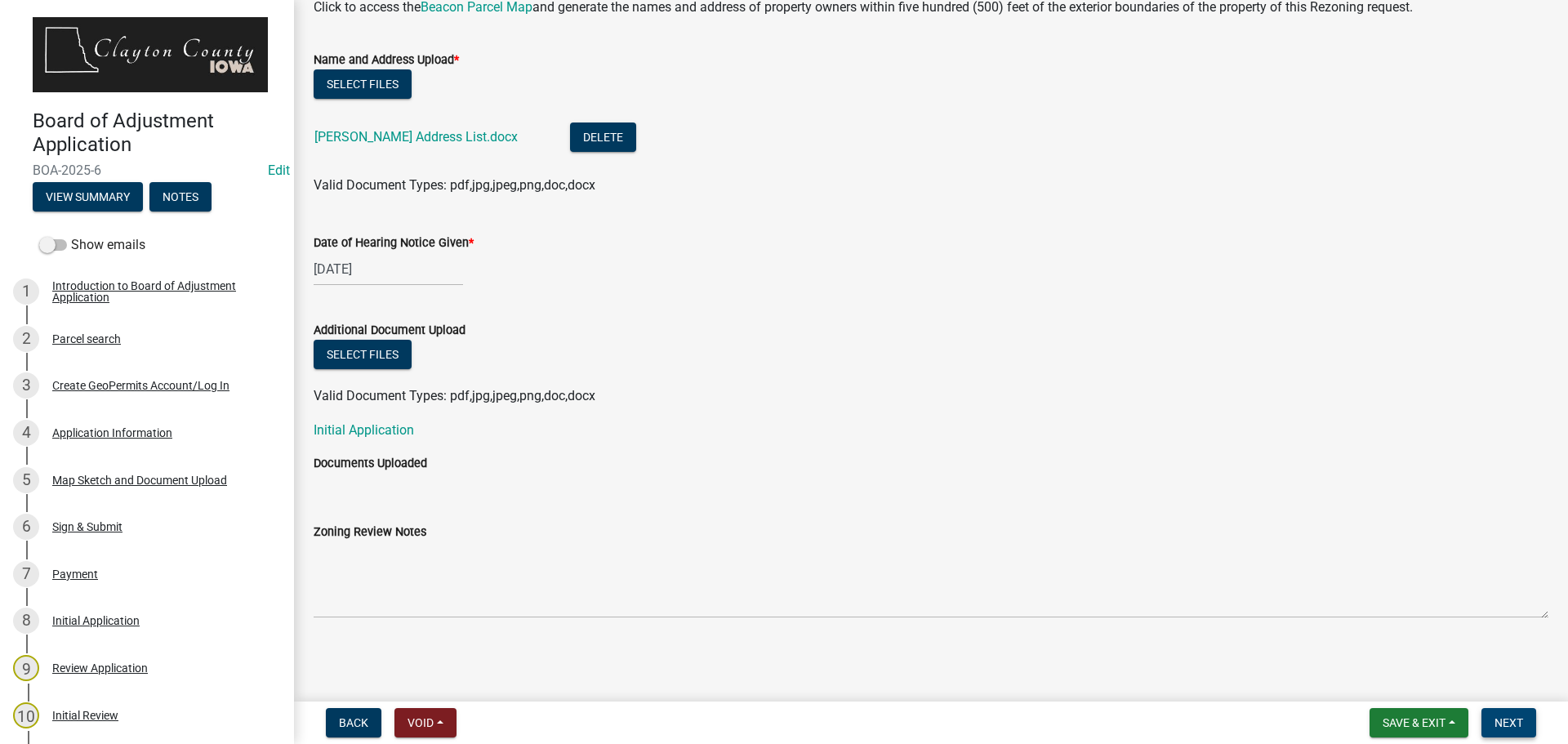
click at [1514, 719] on span "Next" at bounding box center [1508, 723] width 28 height 13
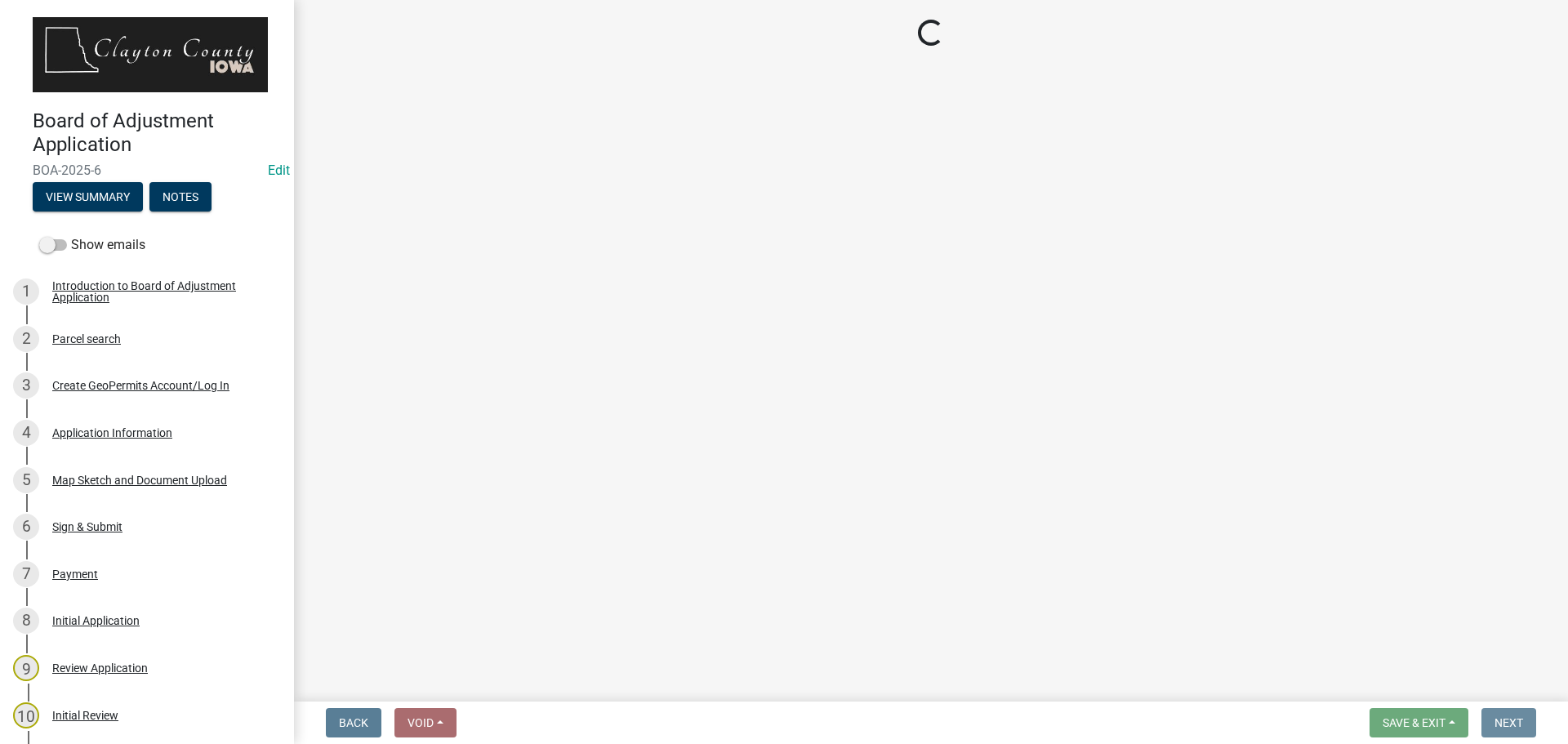
scroll to position [0, 0]
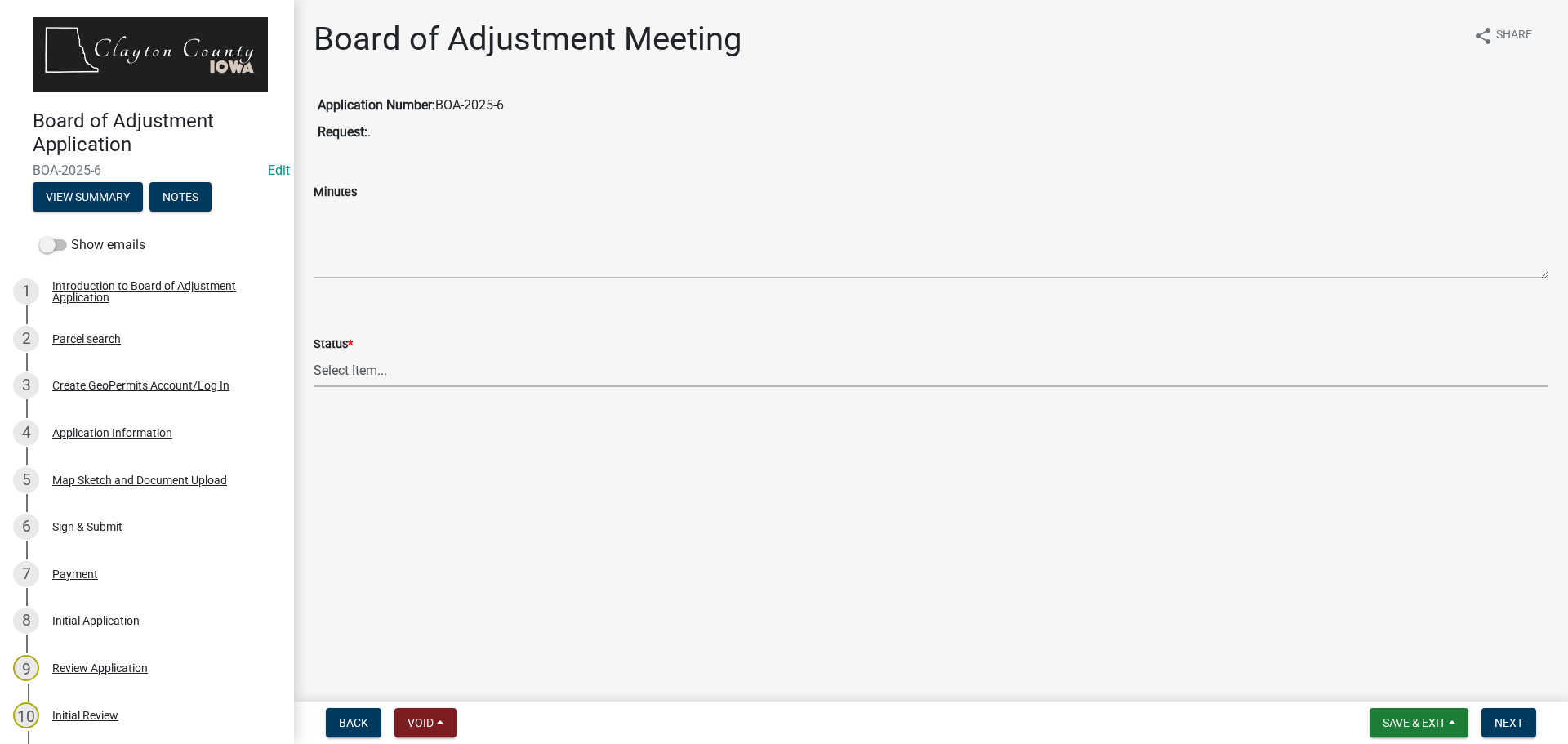
click at [389, 371] on select "Select Item... Unheard Tabled Approved Denied" at bounding box center [931, 370] width 1235 height 33
click at [313, 354] on select "Select Item... Unheard Tabled Approved Denied" at bounding box center [931, 370] width 1235 height 33
select select "75d9f5da-bf7c-4ac7-af44-6f0c83d59bd7"
click at [402, 386] on select "Select Item... Unheard Tabled Approved Denied" at bounding box center [931, 370] width 1235 height 33
click at [437, 591] on main "Board of Adjustment Meeting share Share Application Number: BOA-2025-6 Request:…" at bounding box center [931, 347] width 1274 height 695
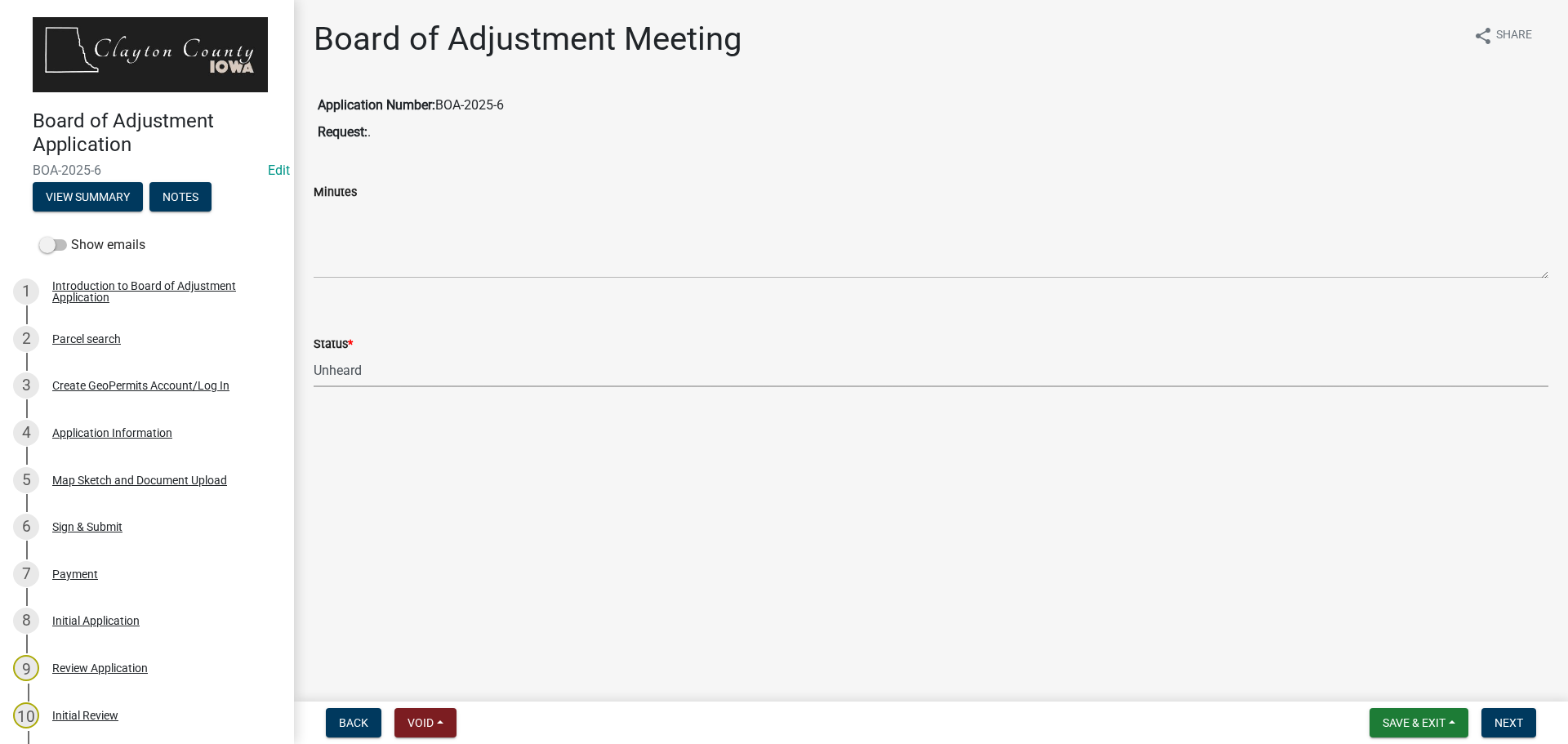
click at [474, 374] on select "Select Item... Unheard Tabled Approved Denied" at bounding box center [931, 370] width 1235 height 33
click at [313, 354] on select "Select Item... Unheard Tabled Approved Denied" at bounding box center [931, 370] width 1235 height 33
click at [579, 541] on main "Board of Adjustment Meeting share Share Application Number: BOA-2025-6 Request:…" at bounding box center [931, 347] width 1274 height 695
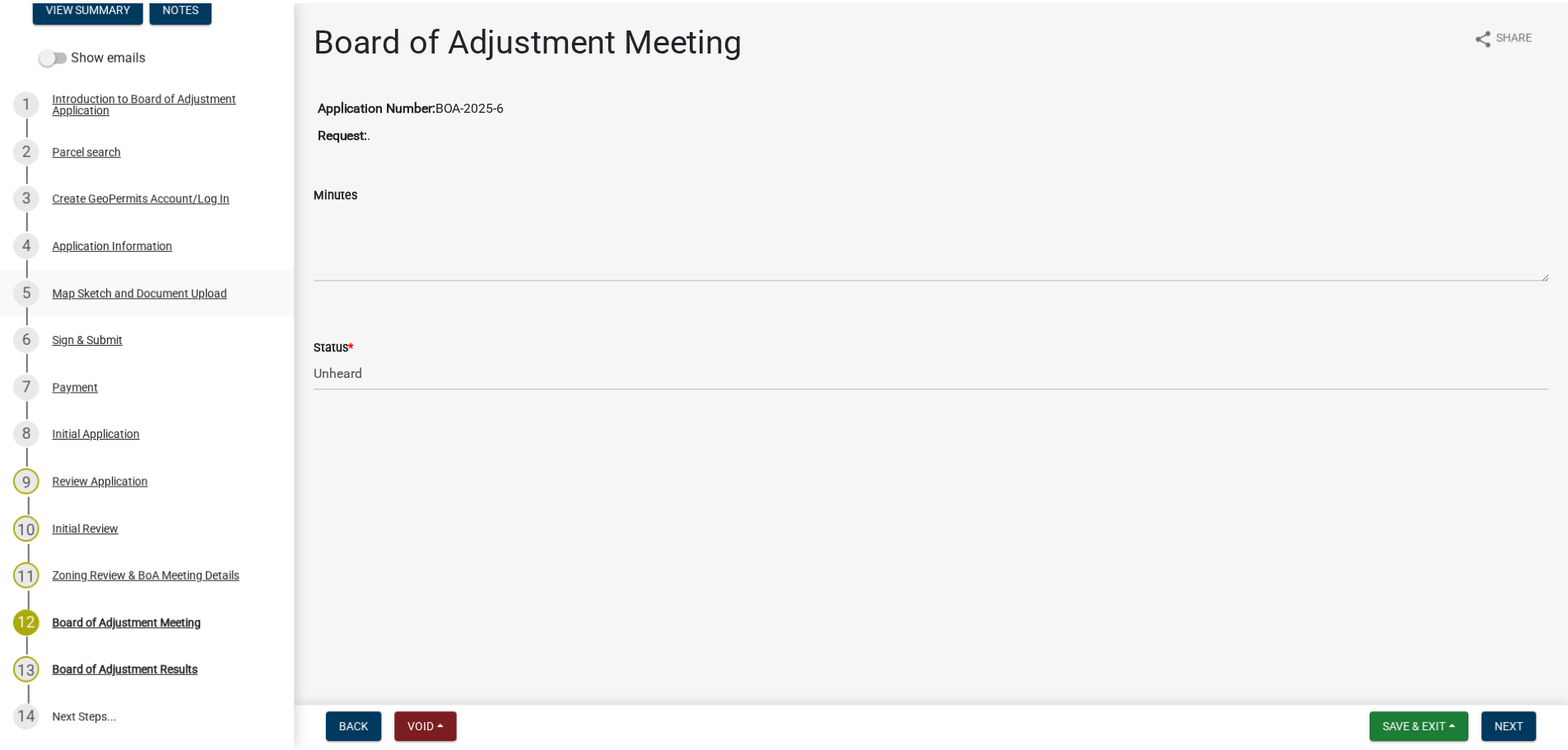
scroll to position [344, 0]
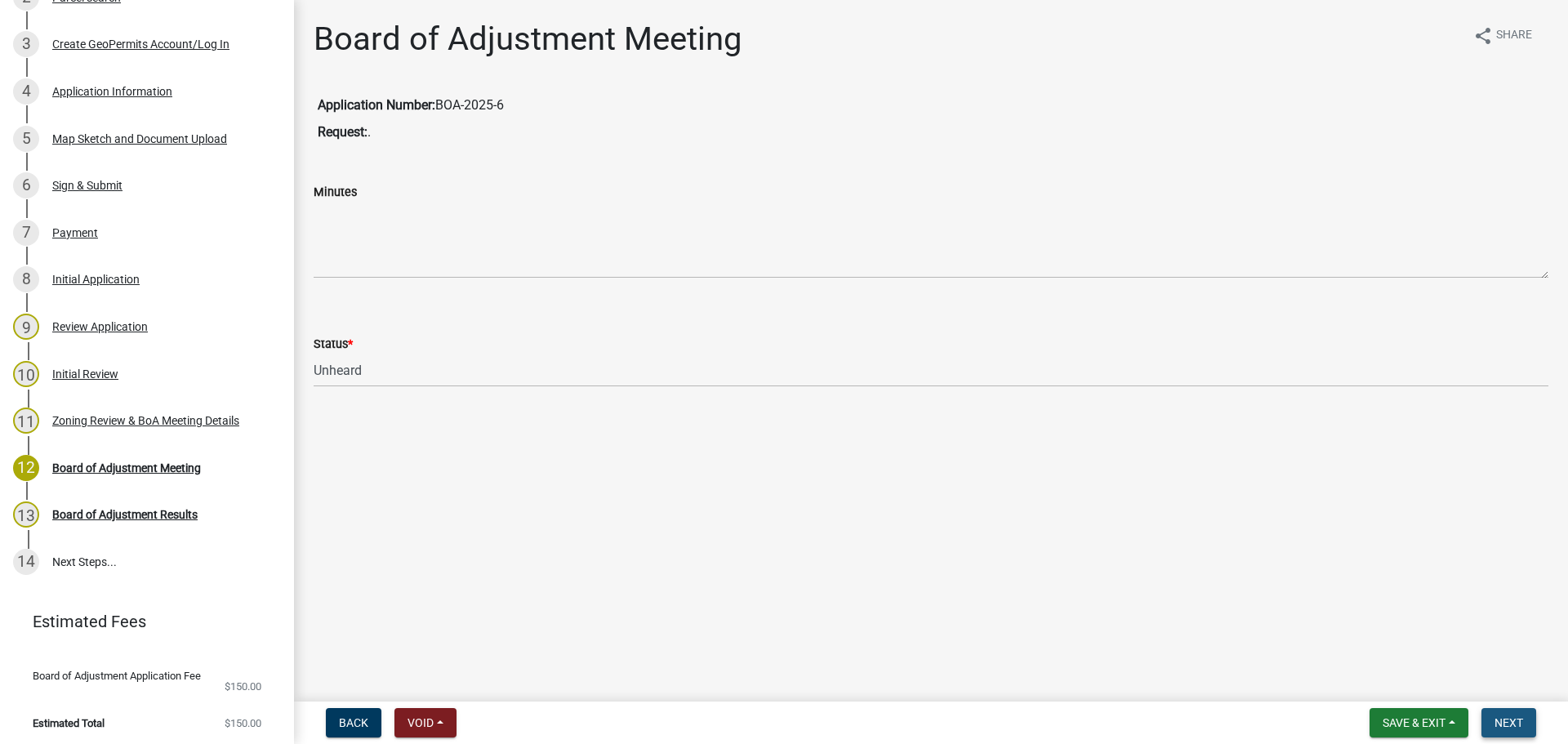
click at [1513, 712] on button "Next" at bounding box center [1509, 723] width 55 height 29
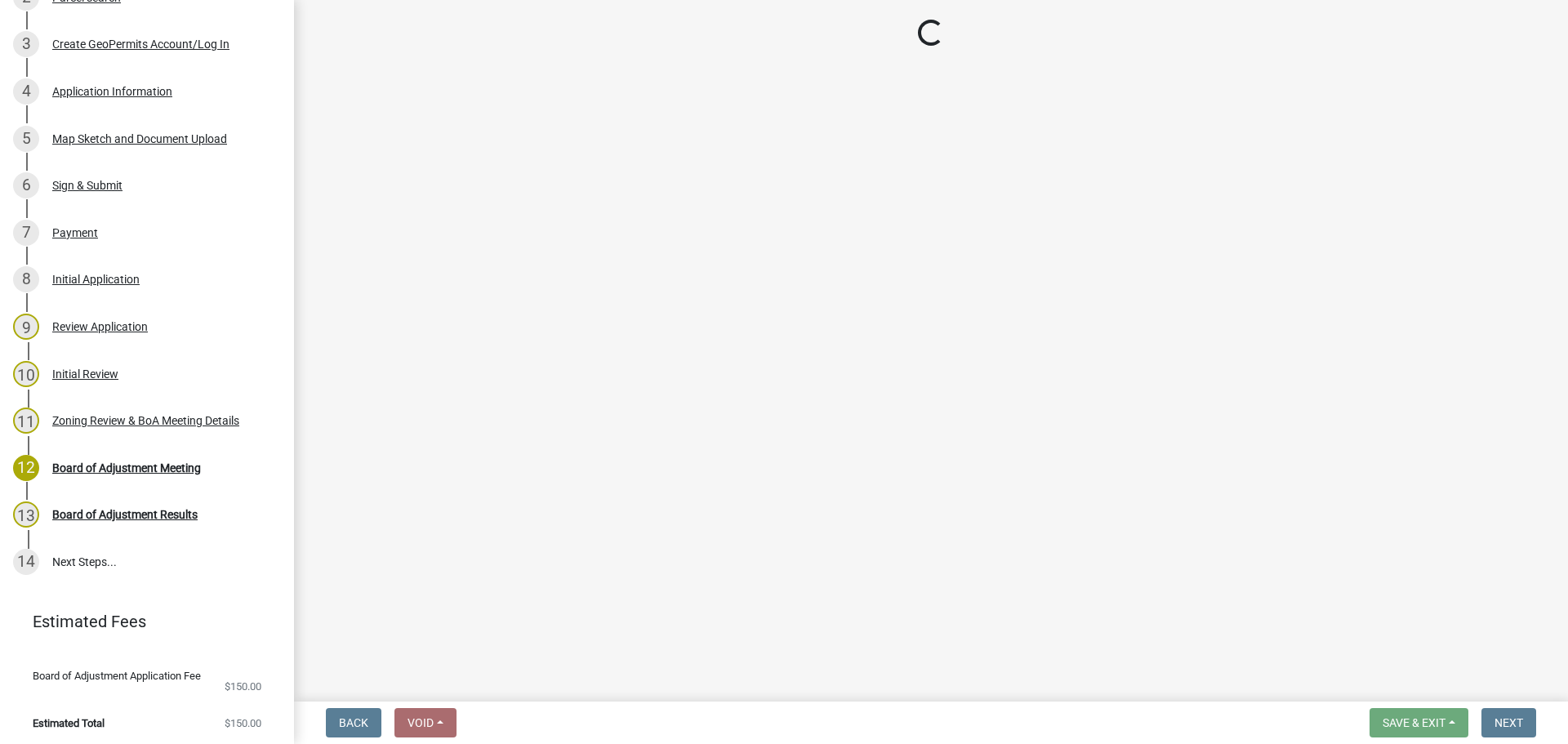
select select "75d9f5da-bf7c-4ac7-af44-6f0c83d59bd7"
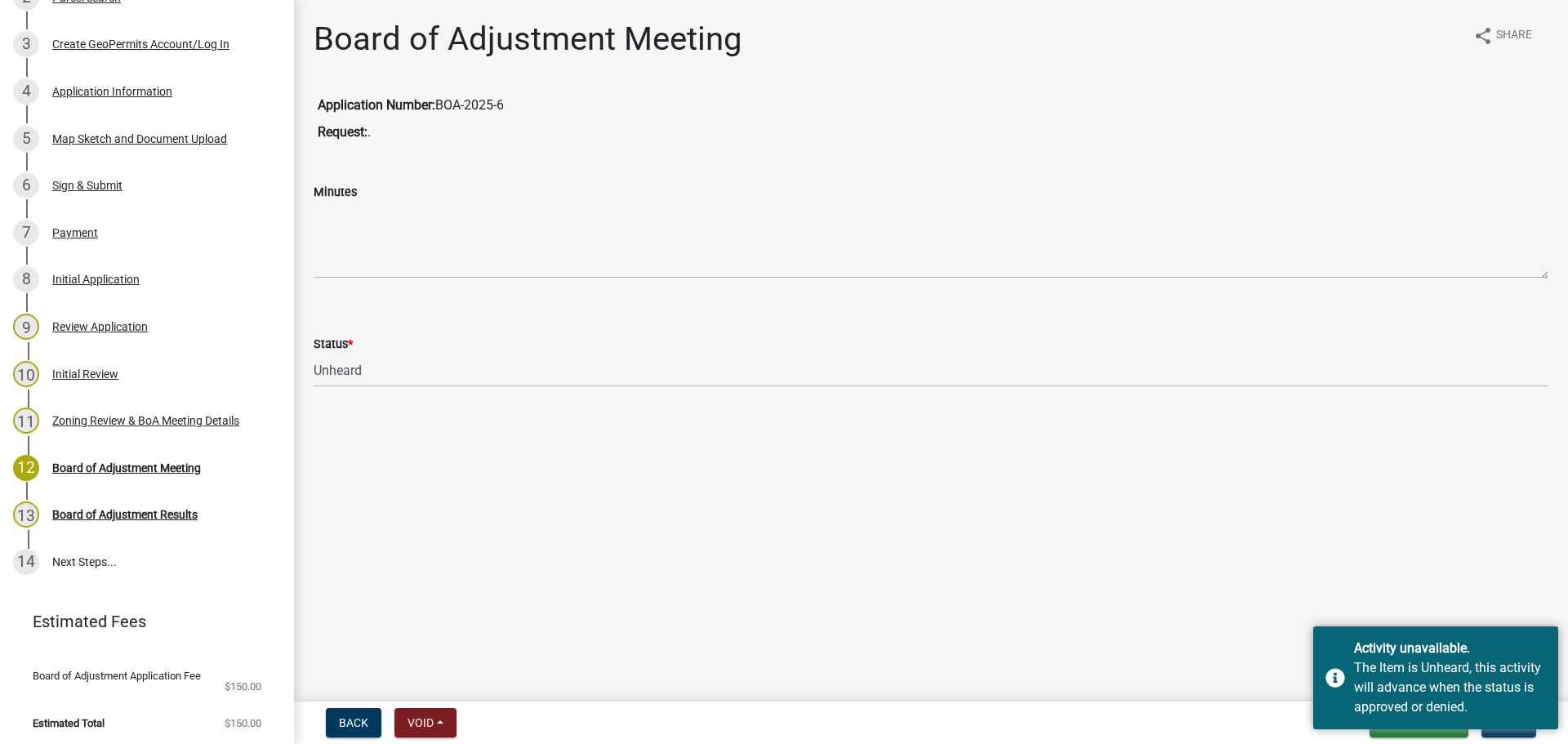
click at [1452, 542] on main "Board of Adjustment Meeting share Share Application Number: BOA-2025-6 Request:…" at bounding box center [931, 347] width 1274 height 695
click at [1424, 727] on div "Activity unavailable. The Item is Unheard, this activity will advance when the …" at bounding box center [1436, 678] width 245 height 103
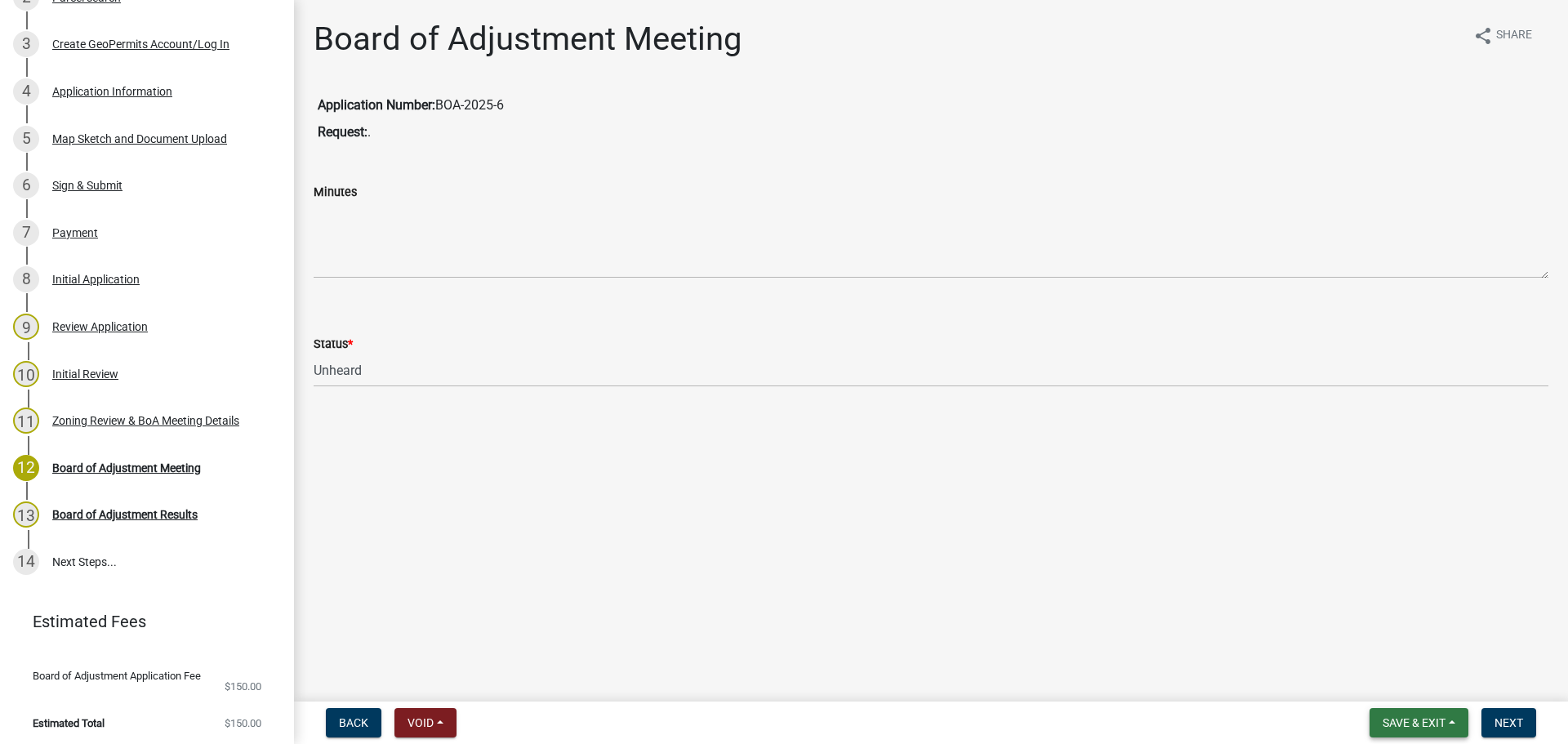
click at [1424, 728] on span "Save & Exit" at bounding box center [1414, 723] width 62 height 13
click at [1382, 689] on button "Save & Exit" at bounding box center [1403, 680] width 130 height 39
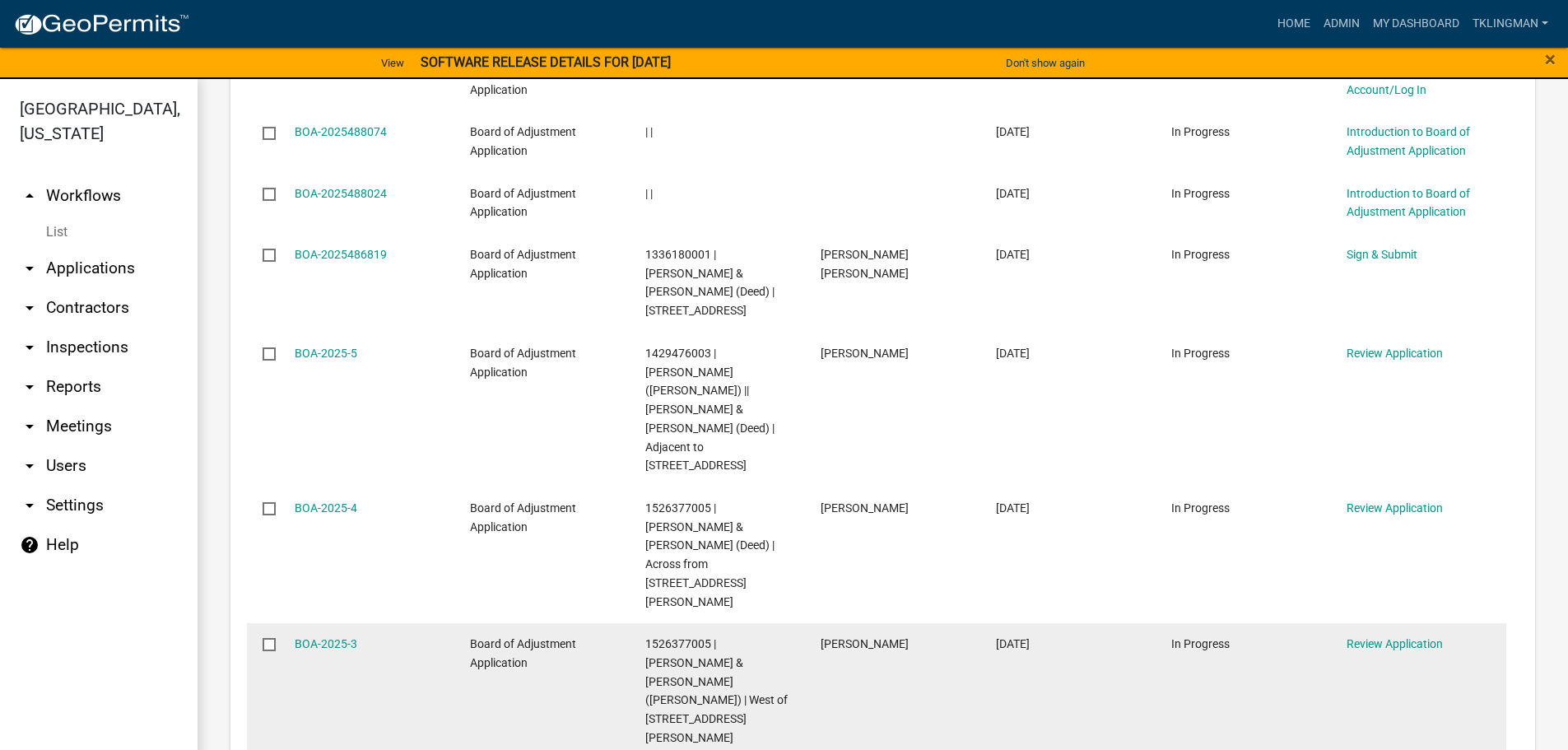
scroll to position [1525, 0]
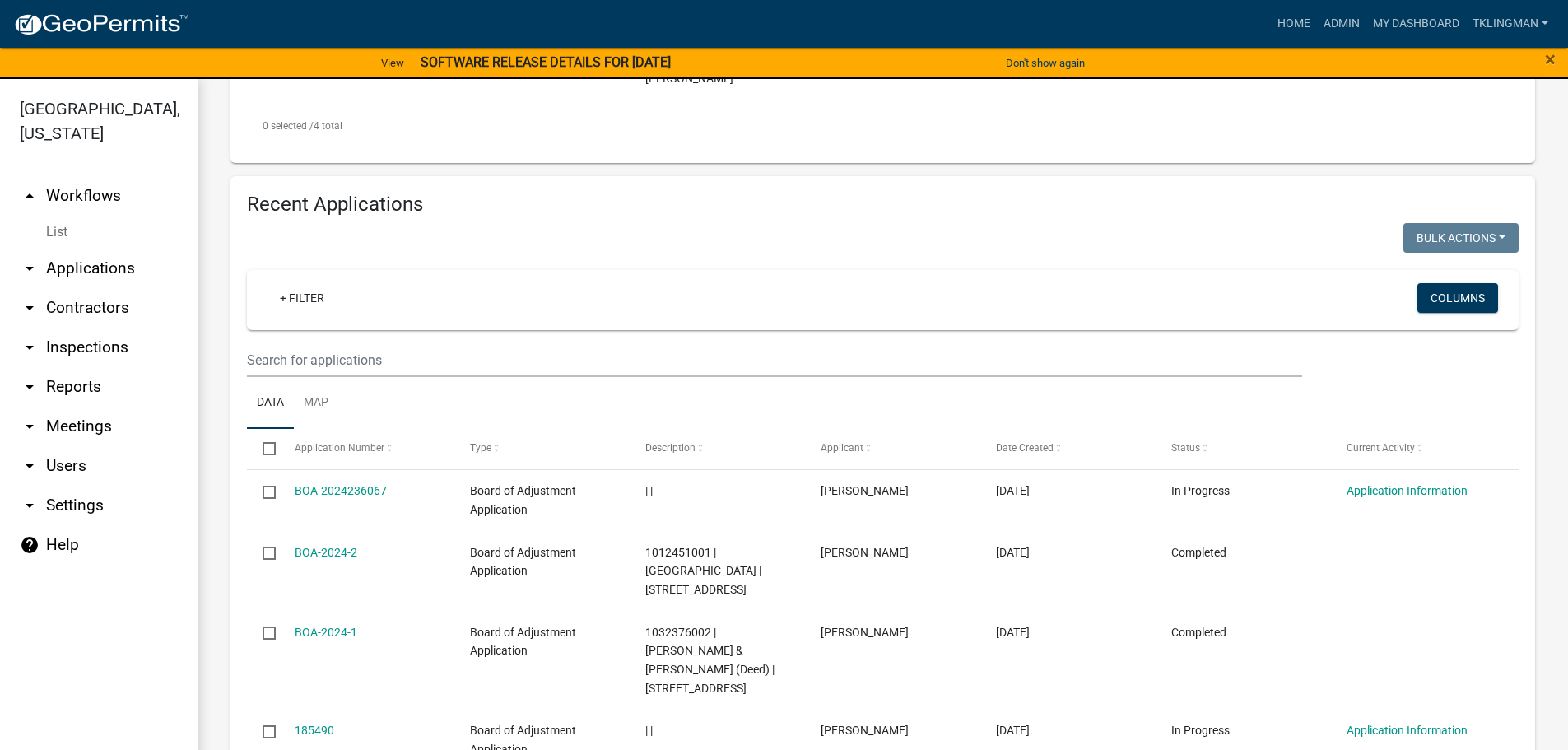
scroll to position [1403, 0]
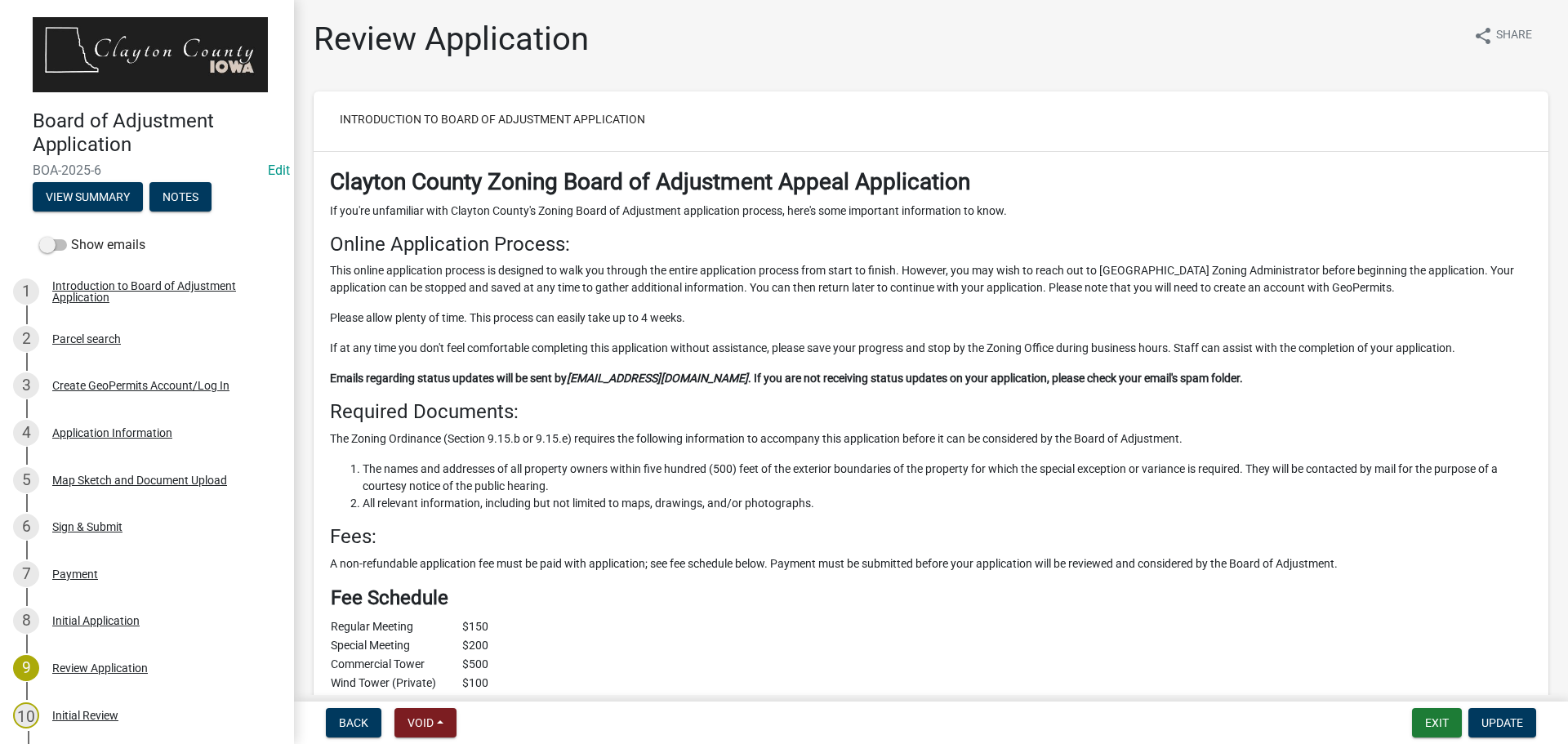
click at [93, 32] on img at bounding box center [151, 55] width 235 height 75
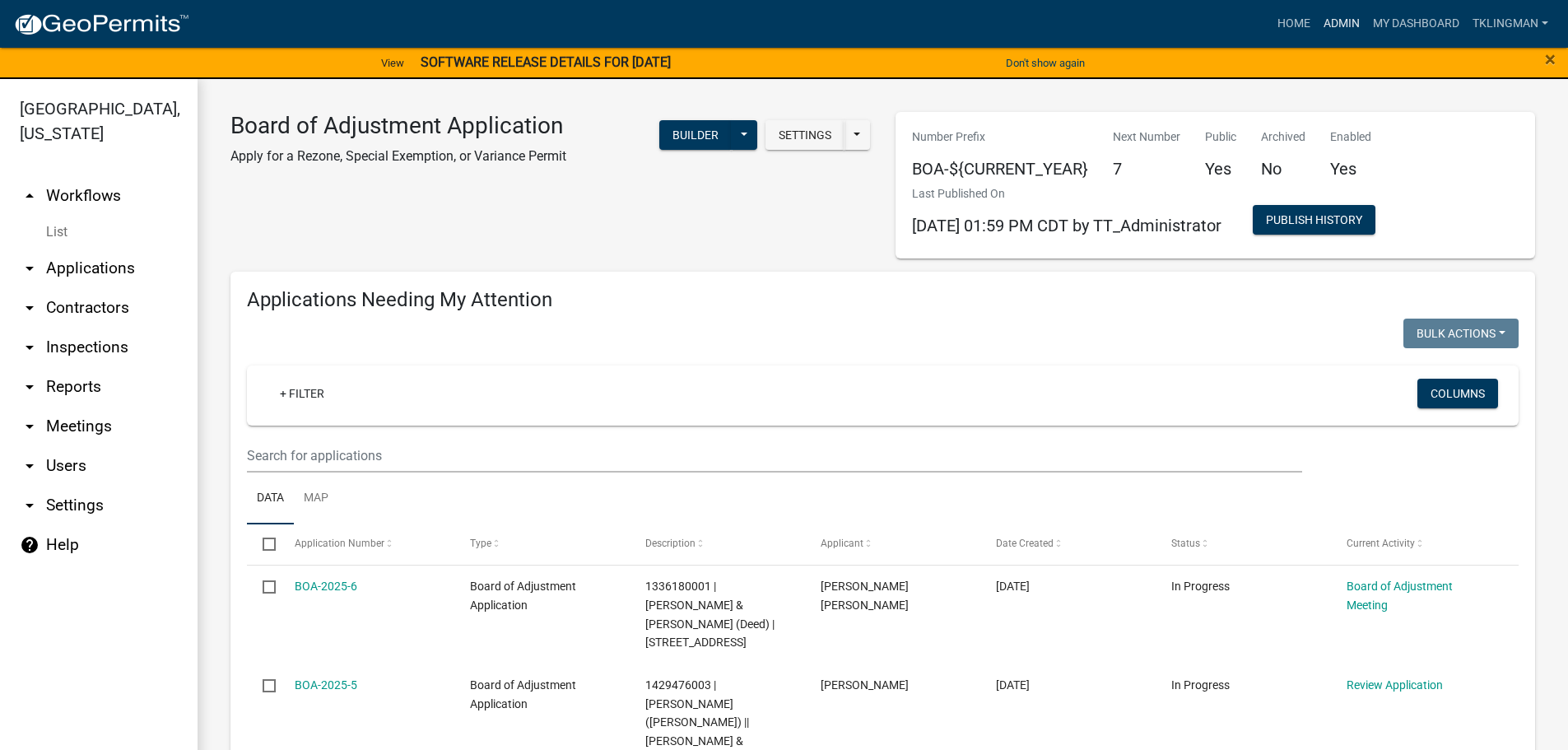
click at [1353, 27] on link "Admin" at bounding box center [1340, 24] width 49 height 31
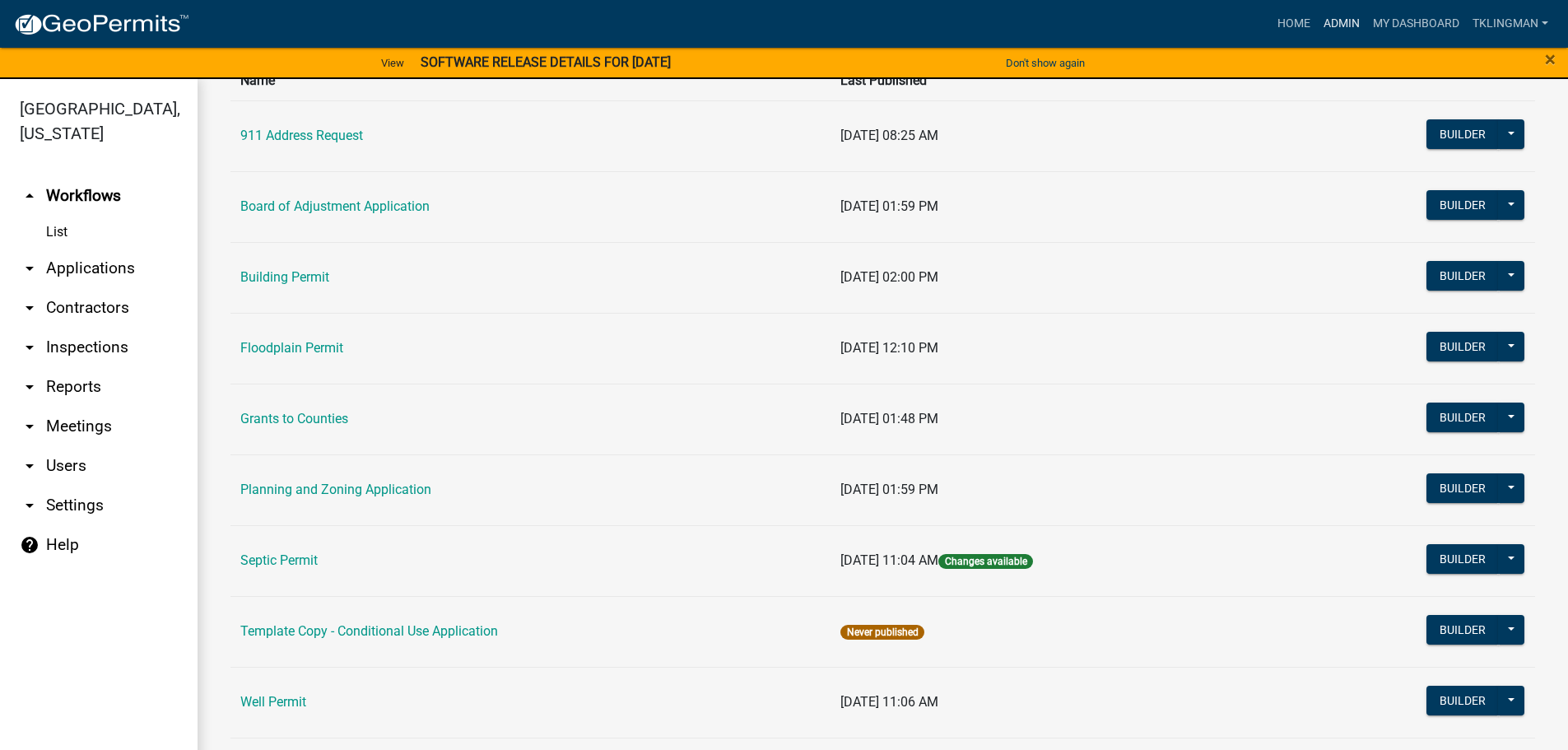
scroll to position [230, 0]
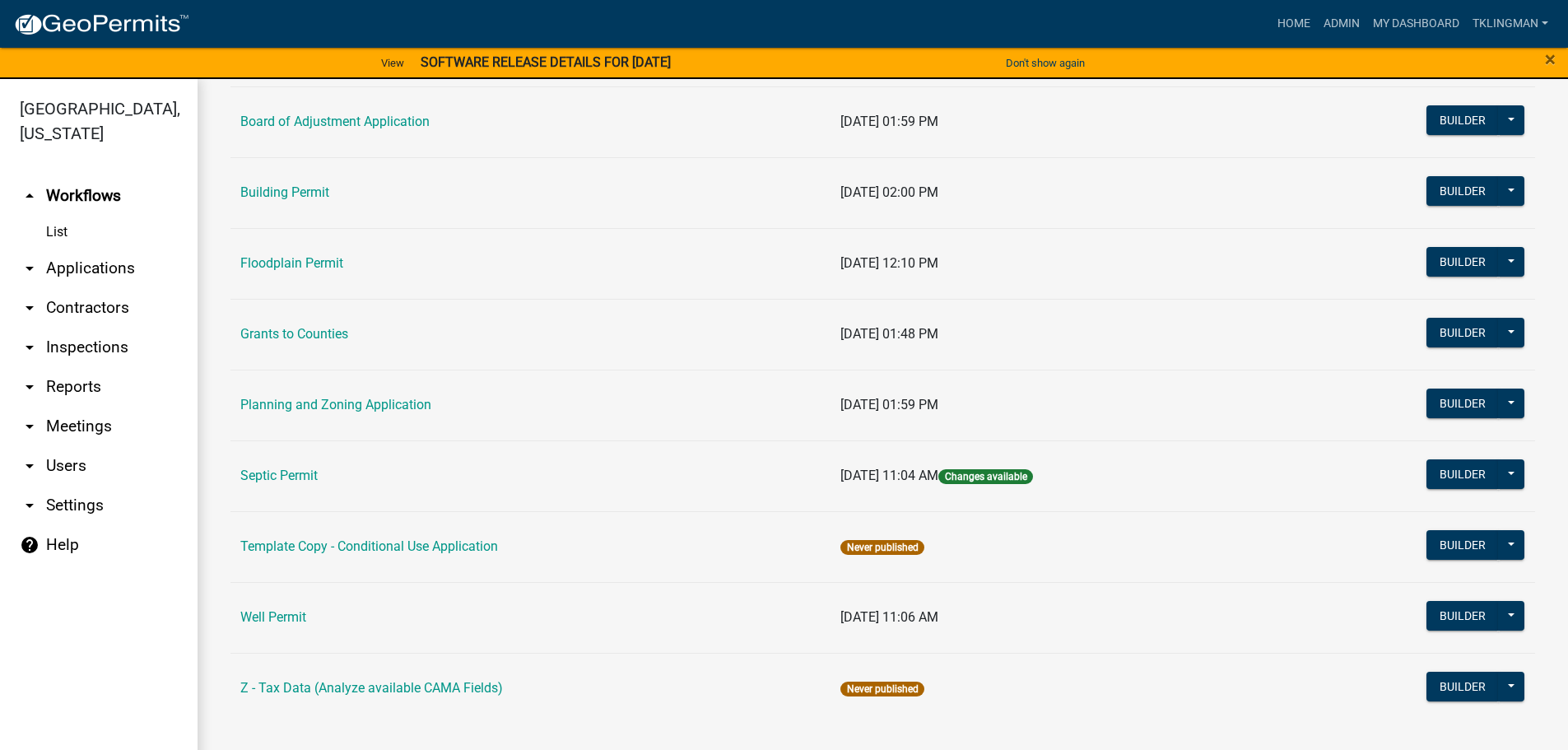
click at [403, 403] on link "Planning and Zoning Application" at bounding box center [336, 404] width 191 height 16
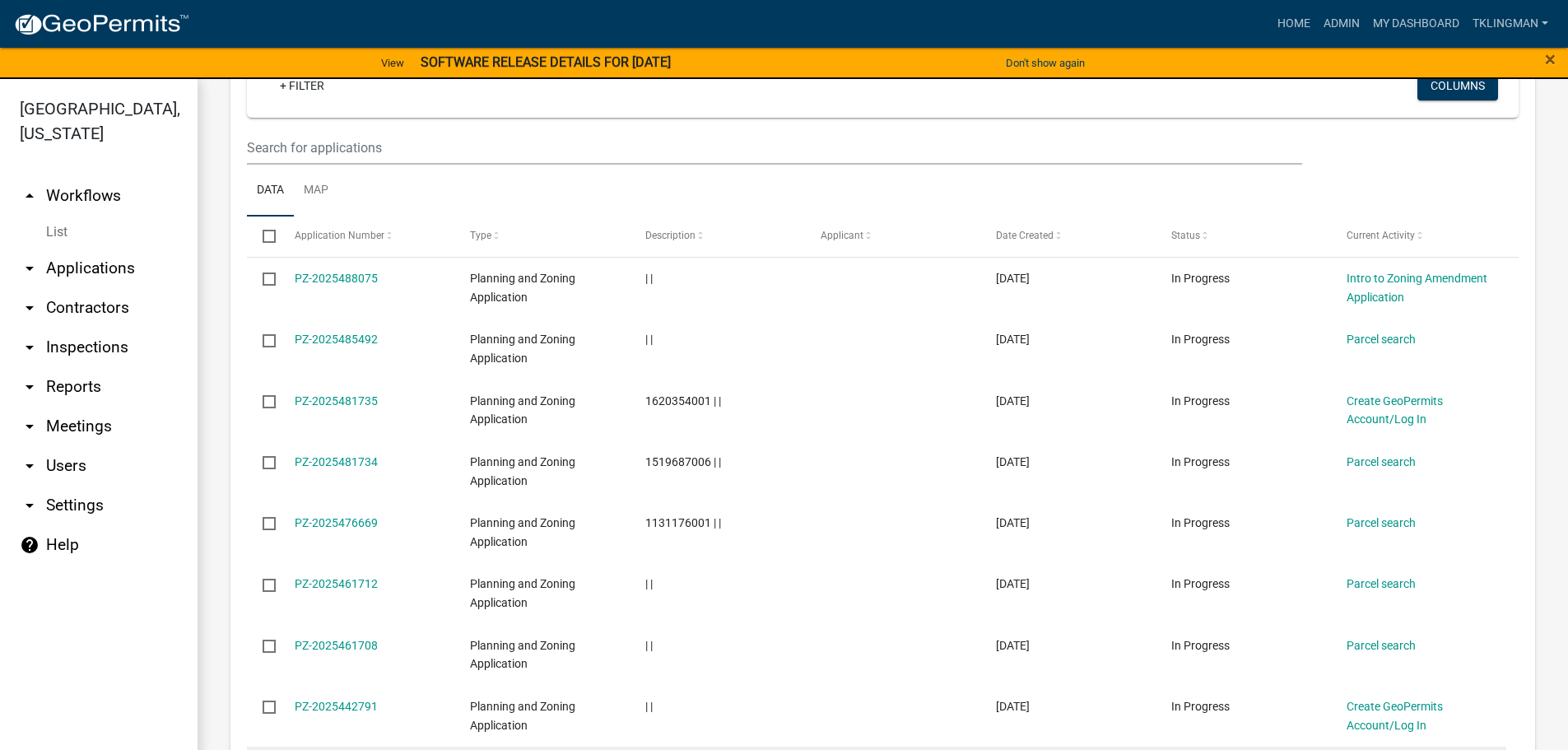
scroll to position [676, 0]
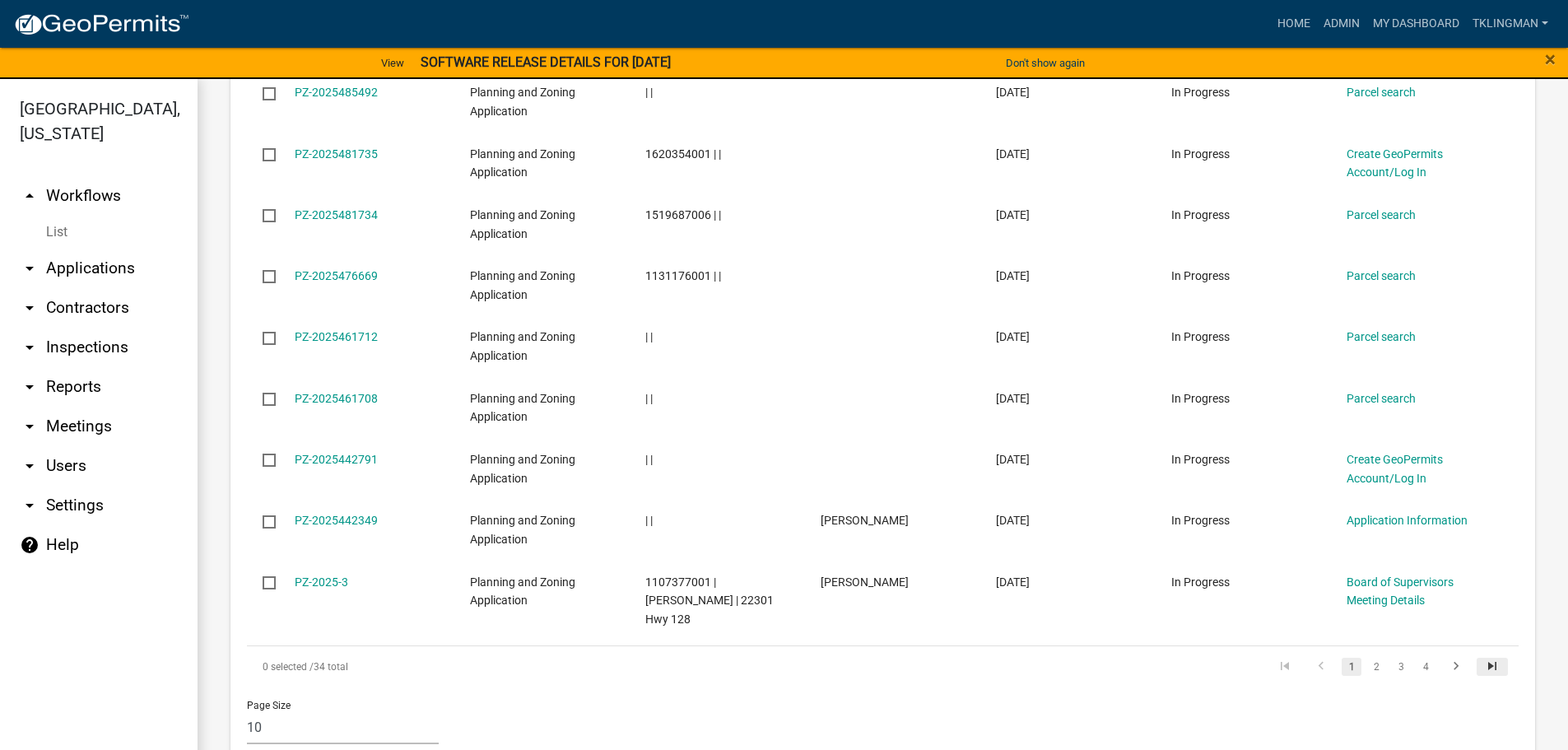
click at [1482, 658] on icon "go to last page" at bounding box center [1491, 668] width 21 height 19
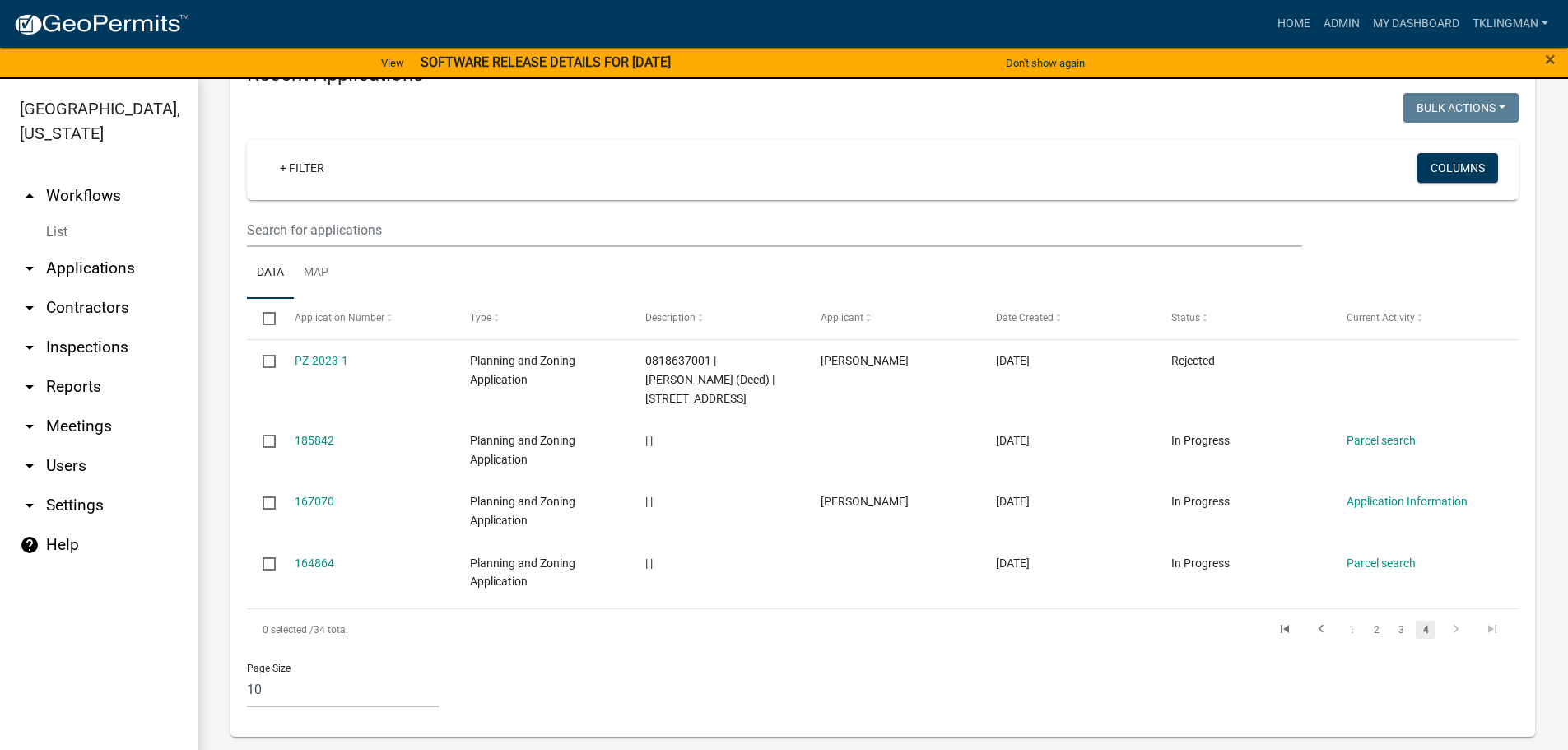
scroll to position [656, 0]
